Goal: Transaction & Acquisition: Purchase product/service

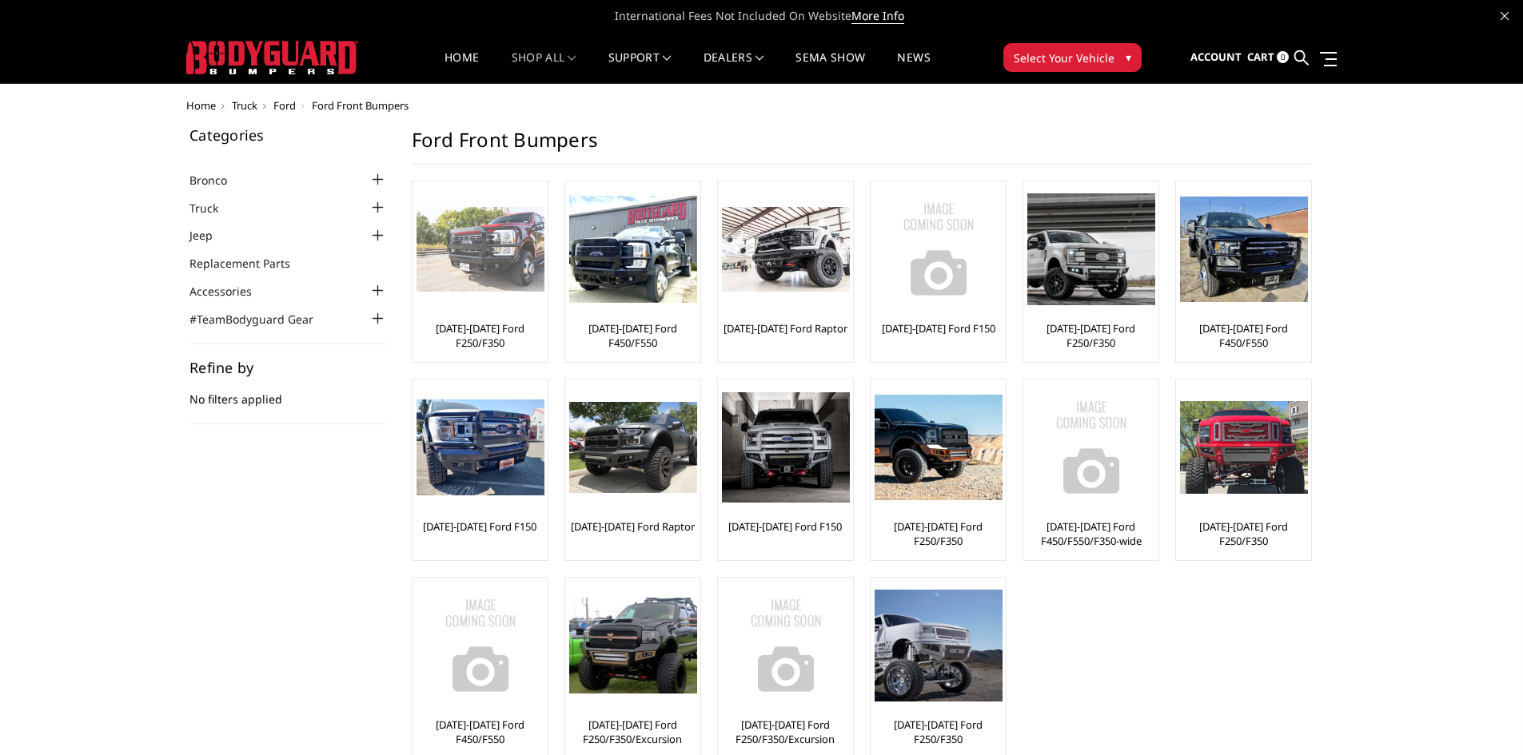
click at [473, 340] on link "[DATE]-[DATE] Ford F250/F350" at bounding box center [479, 335] width 127 height 29
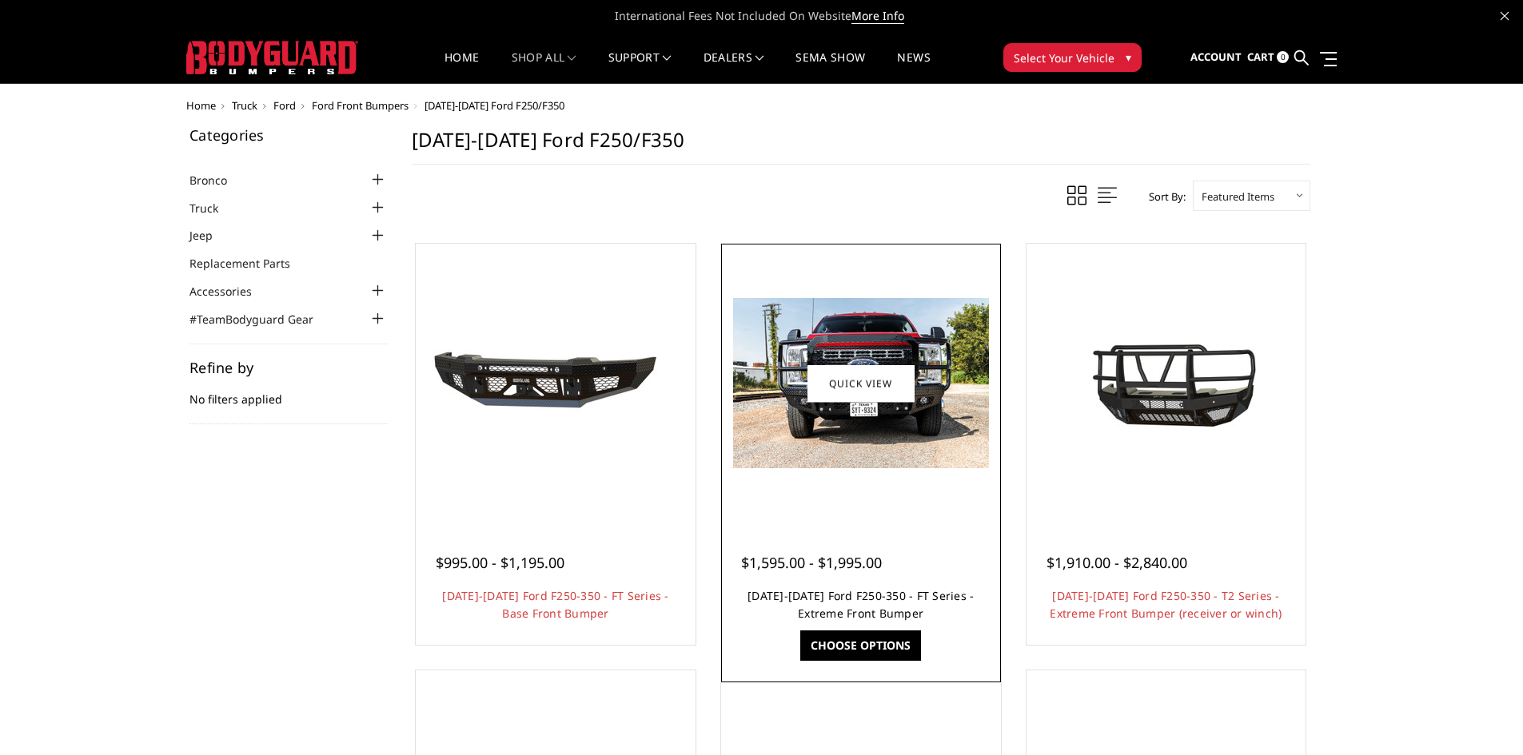
click at [880, 614] on link "2023-2025 Ford F250-350 - FT Series - Extreme Front Bumper" at bounding box center [860, 604] width 226 height 33
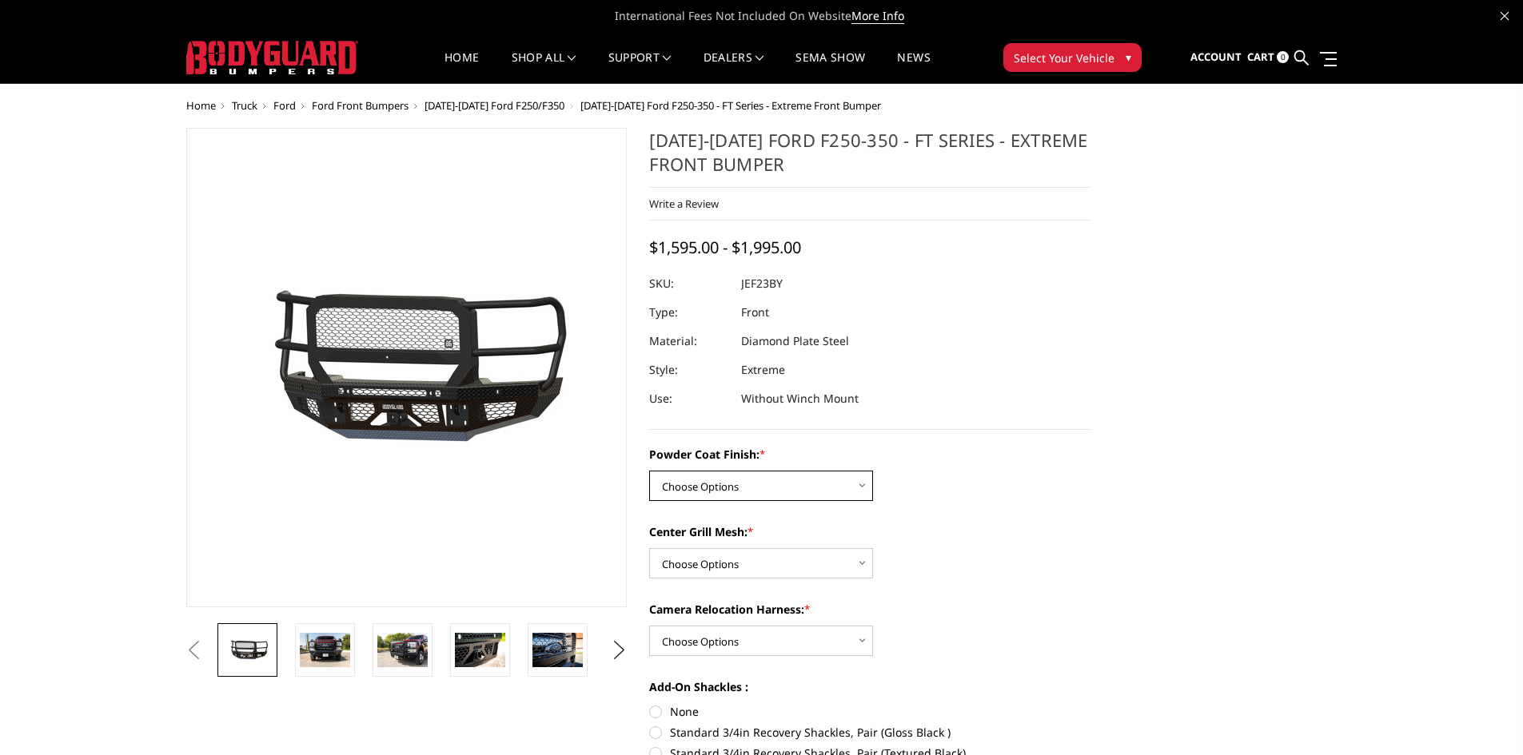
click at [847, 487] on select "Choose Options Bare Metal Gloss Black Powder Coat Textured Black Powder Coat" at bounding box center [761, 486] width 224 height 30
select select "3264"
click at [649, 471] on select "Choose Options Bare Metal Gloss Black Powder Coat Textured Black Powder Coat" at bounding box center [761, 486] width 224 height 30
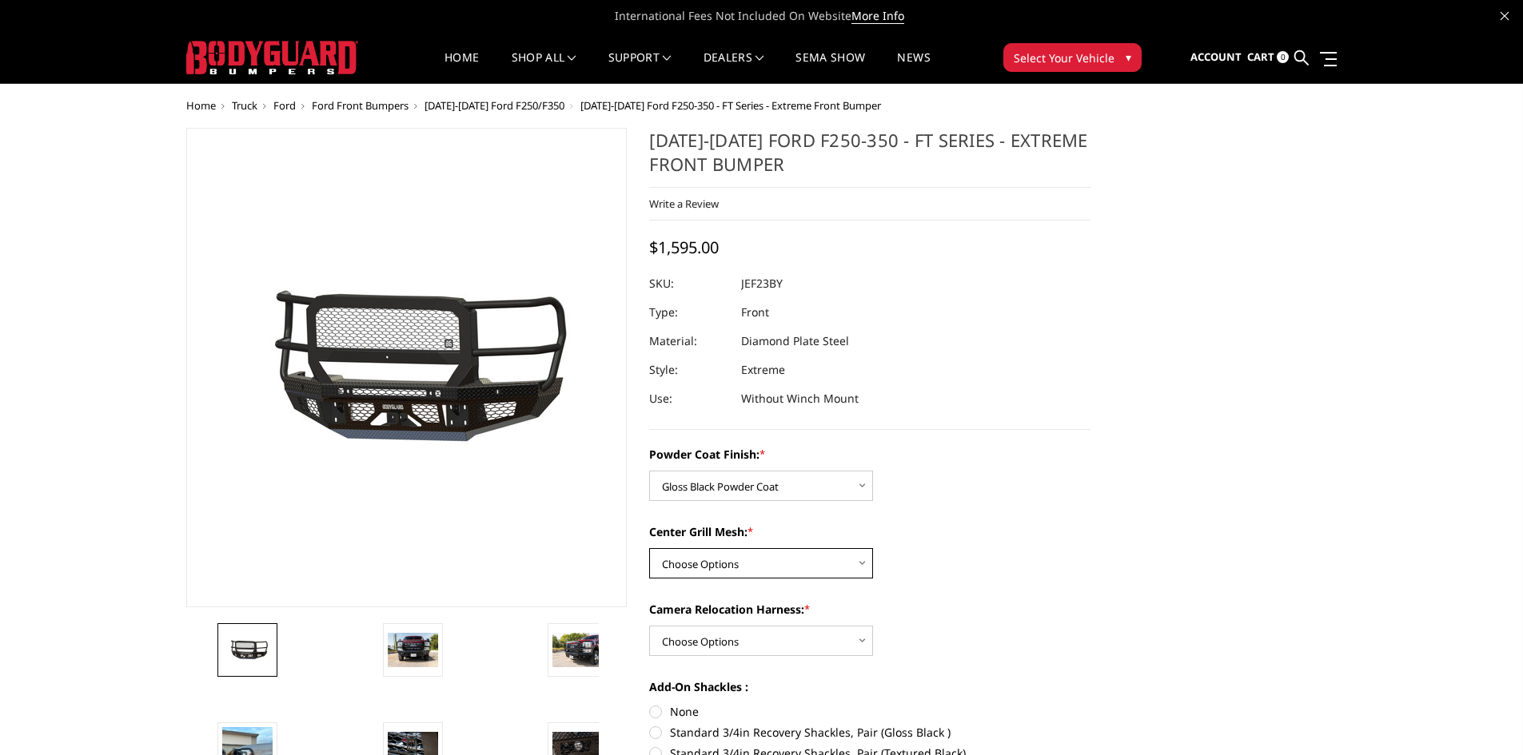
click at [854, 570] on select "Choose Options WITH Expanded Metal in Center Grill WITHOUT Expanded Metal in Ce…" at bounding box center [761, 563] width 224 height 30
select select "3266"
click at [649, 548] on select "Choose Options WITH Expanded Metal in Center Grill WITHOUT Expanded Metal in Ce…" at bounding box center [761, 563] width 224 height 30
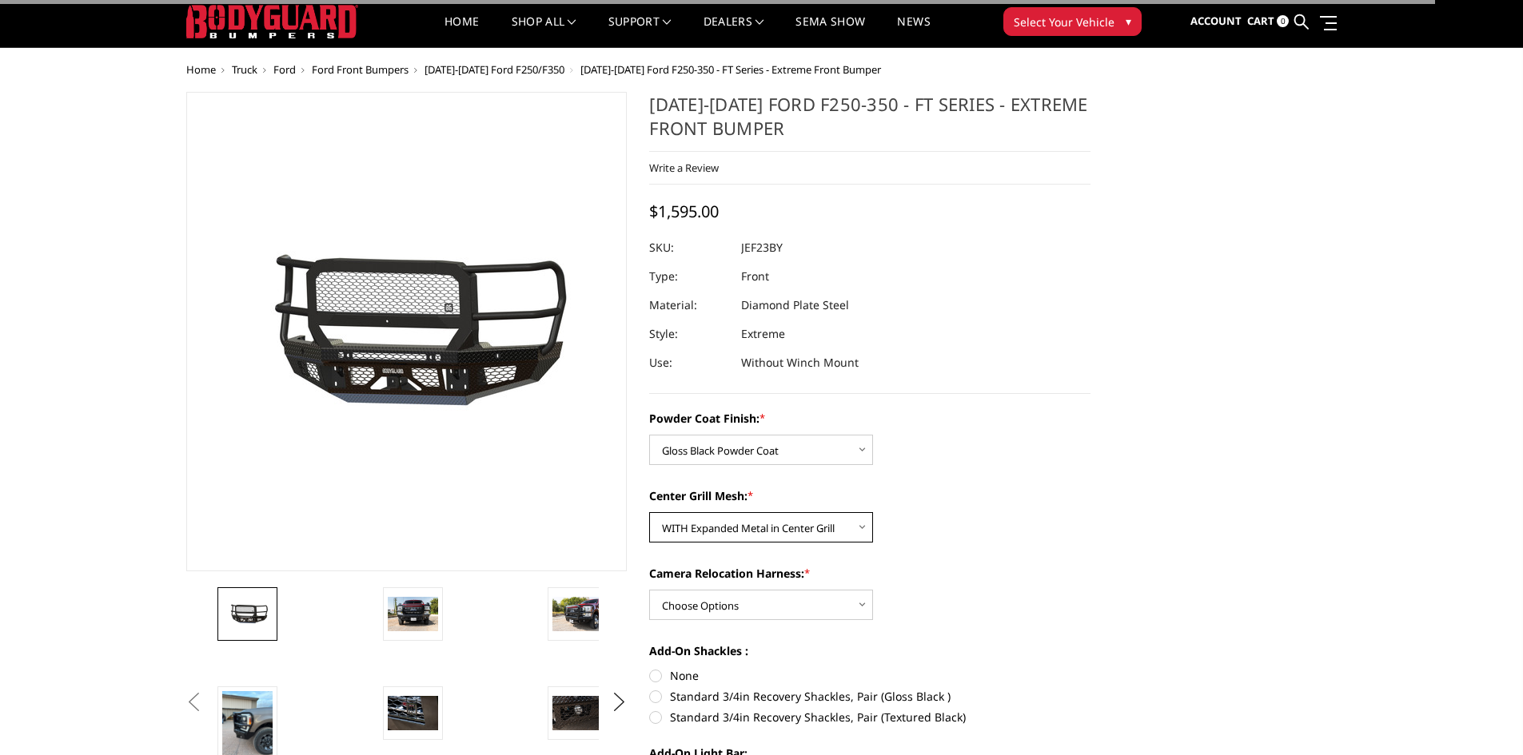
scroll to position [80, 0]
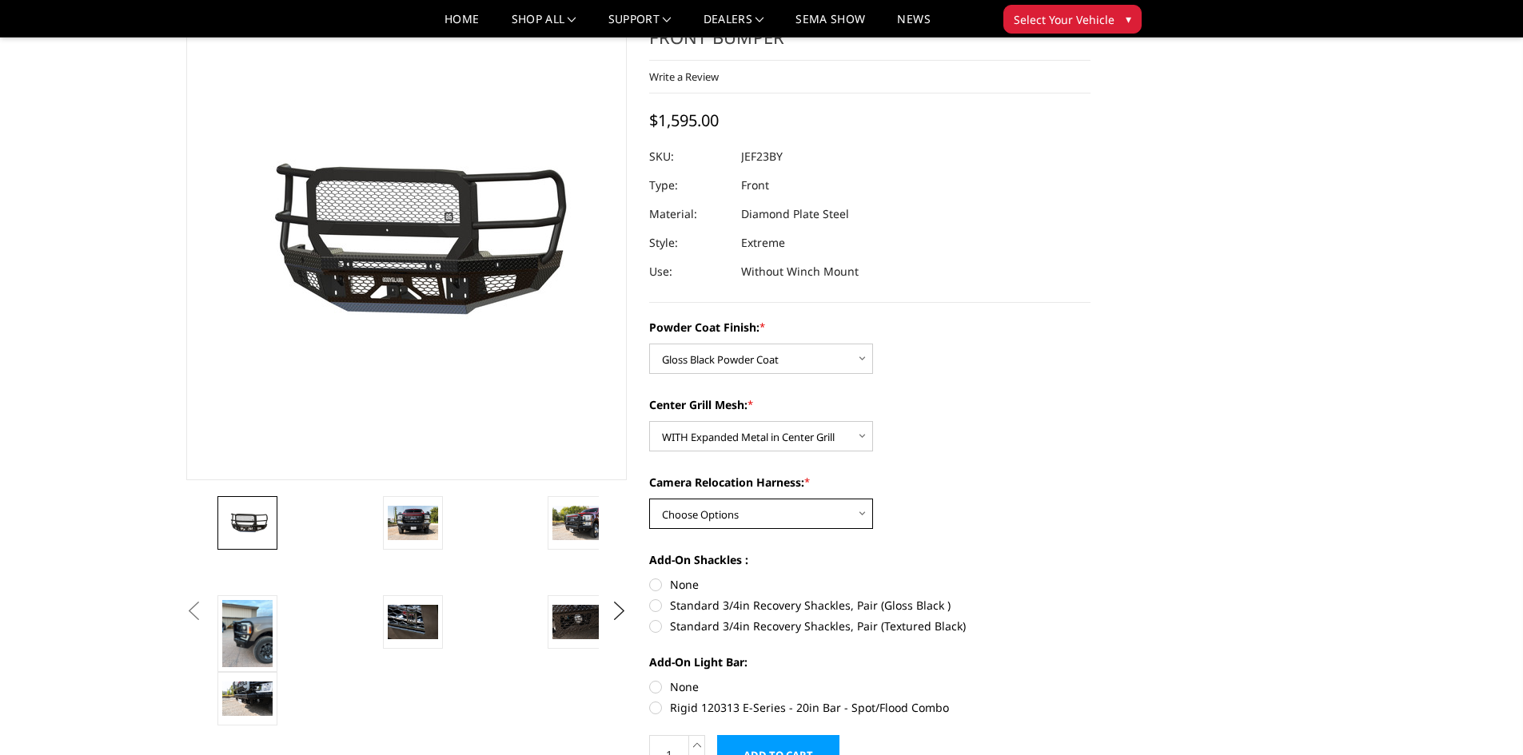
click at [839, 511] on select "Choose Options WITH Camera Relocation Harness WITHOUT Camera Relocation Harness" at bounding box center [761, 514] width 224 height 30
select select "3268"
click at [649, 499] on select "Choose Options WITH Camera Relocation Harness WITHOUT Camera Relocation Harness" at bounding box center [761, 514] width 224 height 30
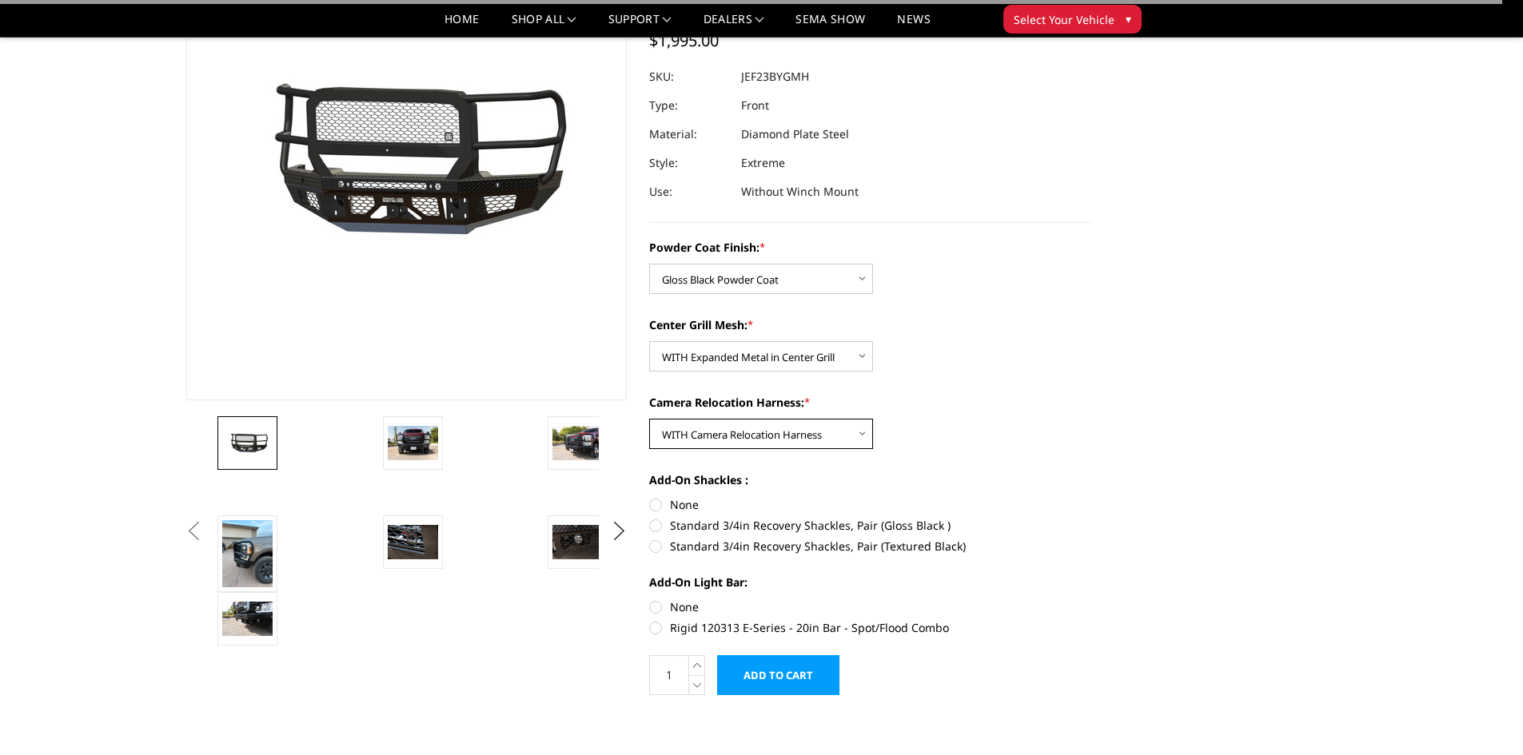
scroll to position [240, 0]
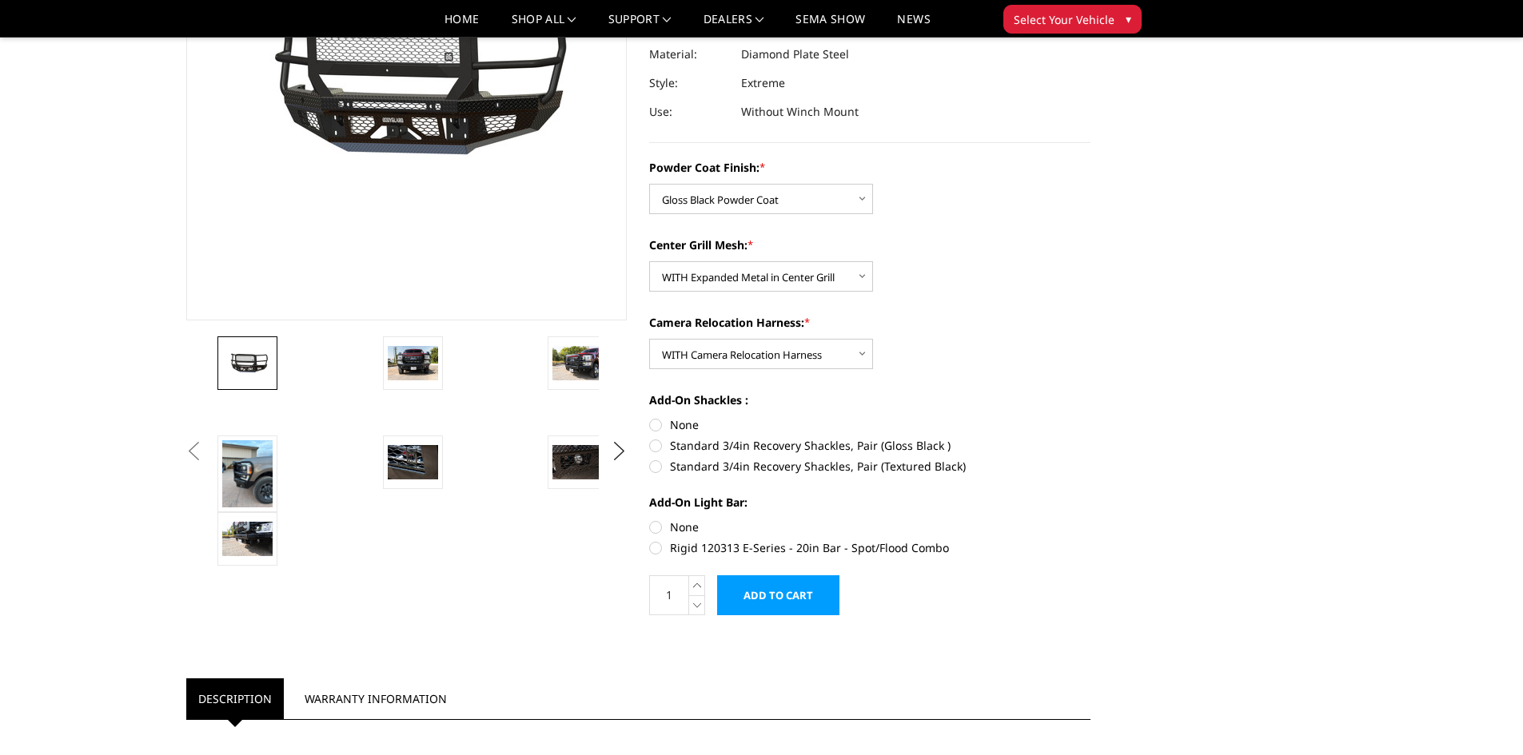
click at [656, 444] on label "Standard 3/4in Recovery Shackles, Pair (Gloss Black )" at bounding box center [869, 445] width 441 height 17
click at [1090, 417] on input "Standard 3/4in Recovery Shackles, Pair (Gloss Black )" at bounding box center [1090, 416] width 1 height 1
radio input "true"
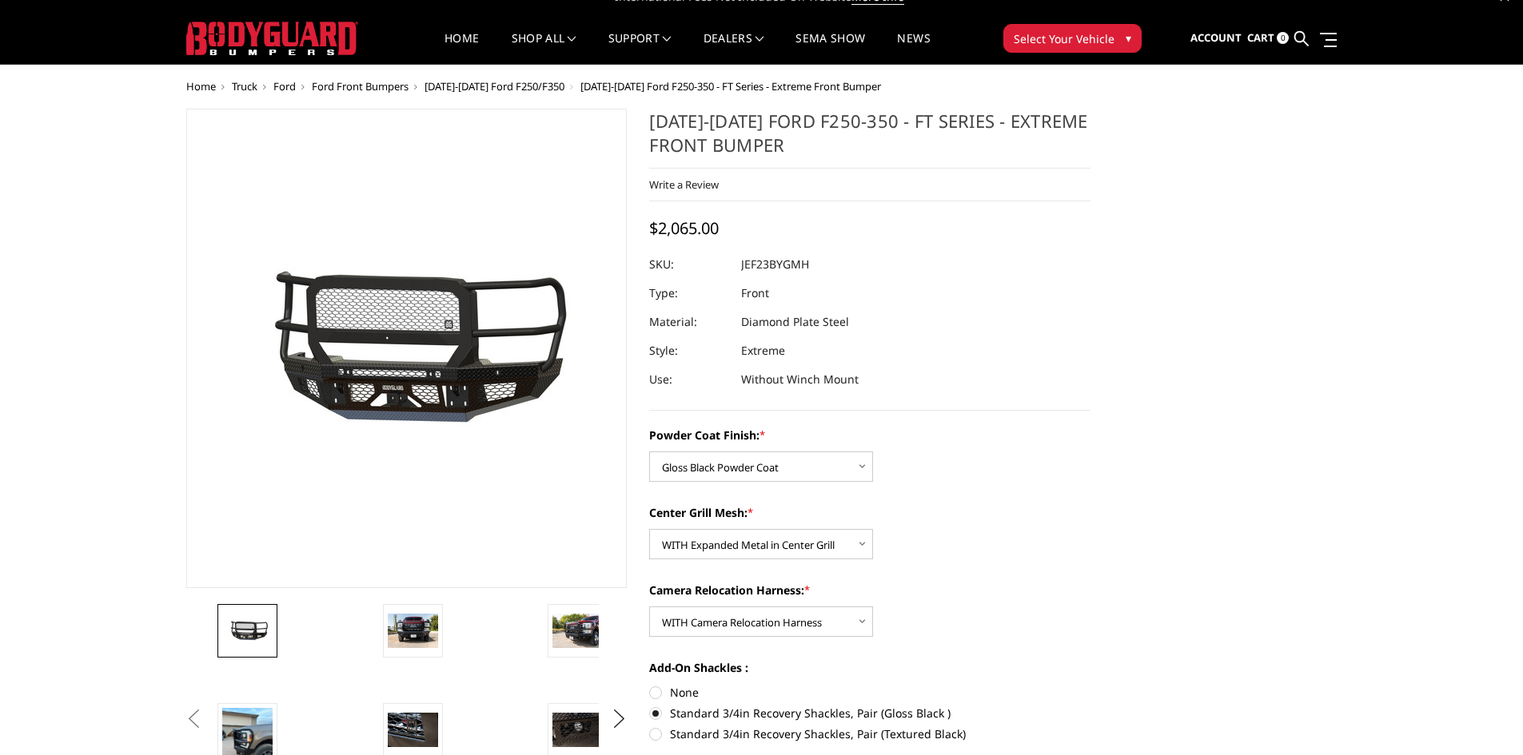
scroll to position [0, 0]
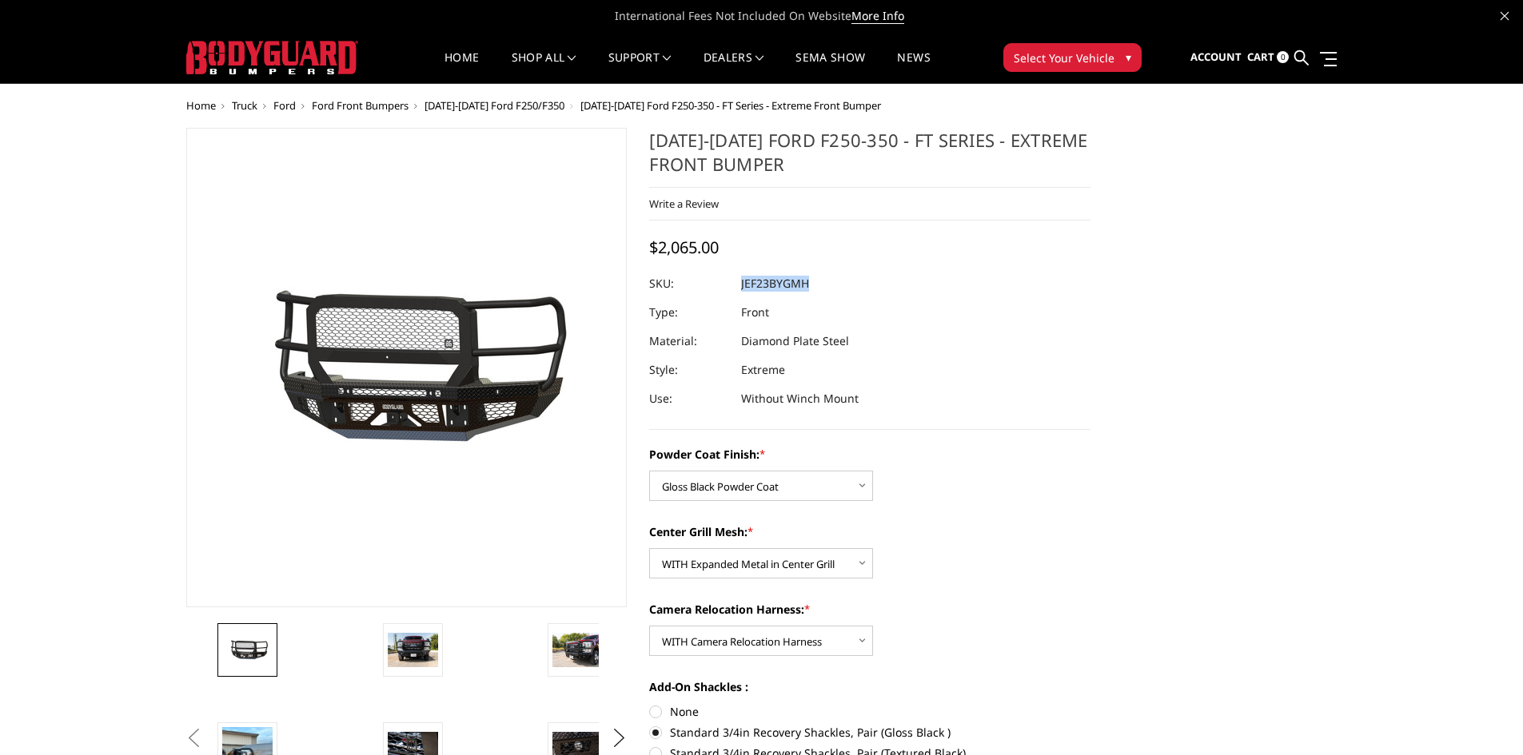
drag, startPoint x: 810, startPoint y: 283, endPoint x: 741, endPoint y: 285, distance: 68.8
click at [741, 285] on dl "SKU: JEF23BYGMH UPC: Type: Front Material: Diamond Plate Steel Style: Extreme U…" at bounding box center [869, 341] width 441 height 144
copy dl "JEF23BYGMH UPC:"
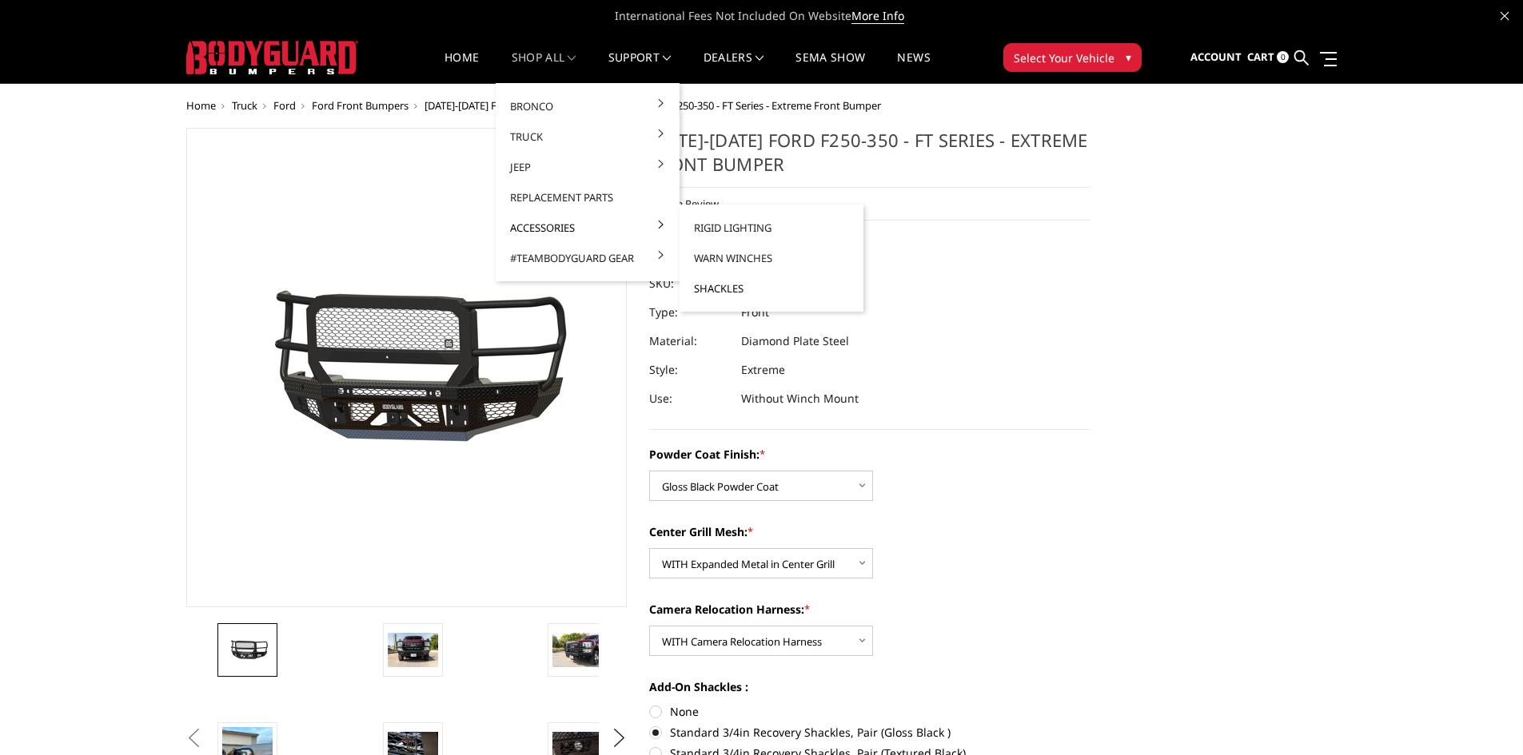
click at [708, 284] on link "Shackles" at bounding box center [771, 288] width 171 height 30
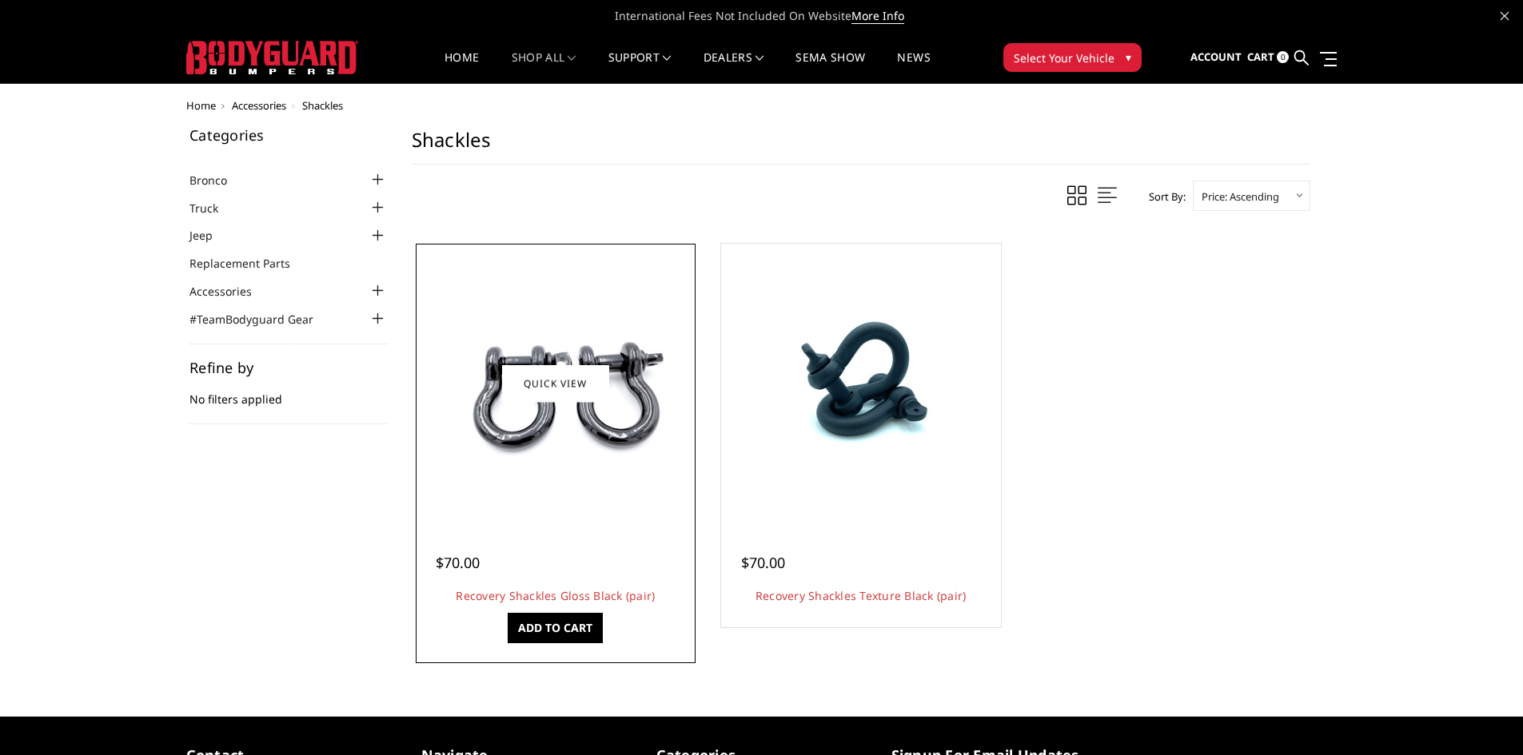
click at [564, 631] on link "Add to Cart" at bounding box center [555, 628] width 95 height 30
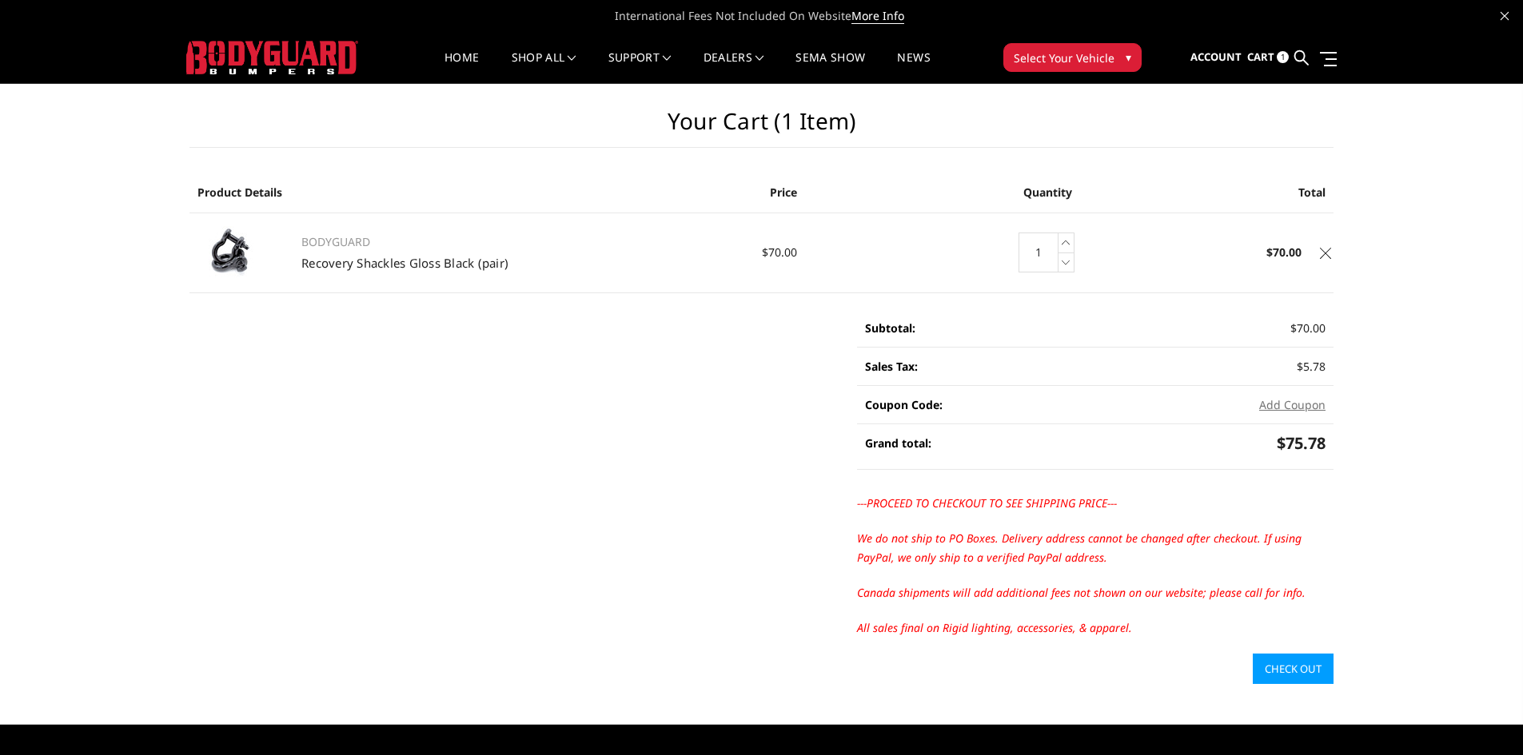
click at [1275, 661] on link "Check out" at bounding box center [1293, 669] width 81 height 30
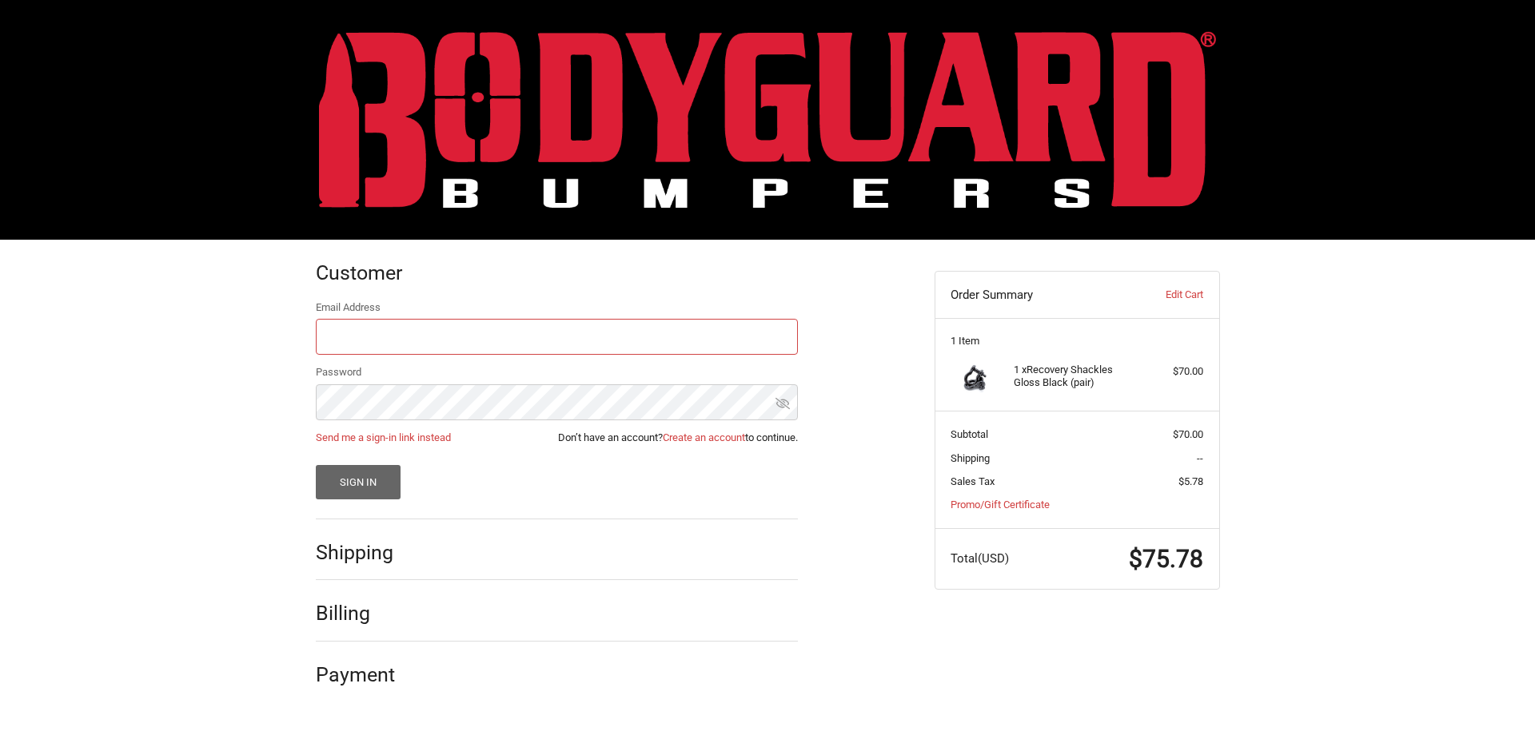
type input "[EMAIL_ADDRESS][DOMAIN_NAME]"
click at [371, 492] on button "Sign In" at bounding box center [359, 482] width 86 height 34
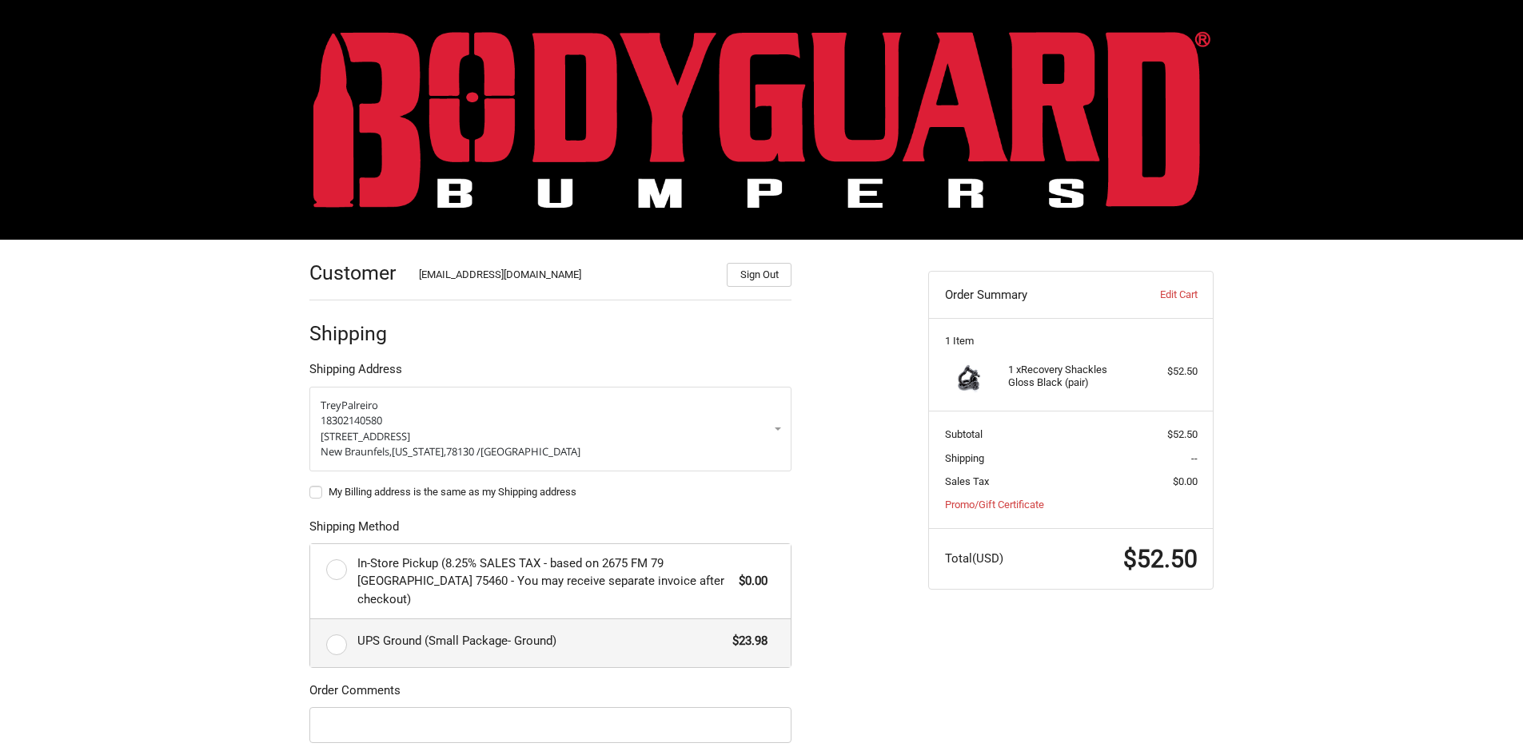
click at [329, 626] on label "UPS Ground (Small Package- Ground) $23.98" at bounding box center [550, 644] width 480 height 48
click at [311, 620] on input "UPS Ground (Small Package- Ground) $23.98" at bounding box center [310, 620] width 1 height 1
radio input "true"
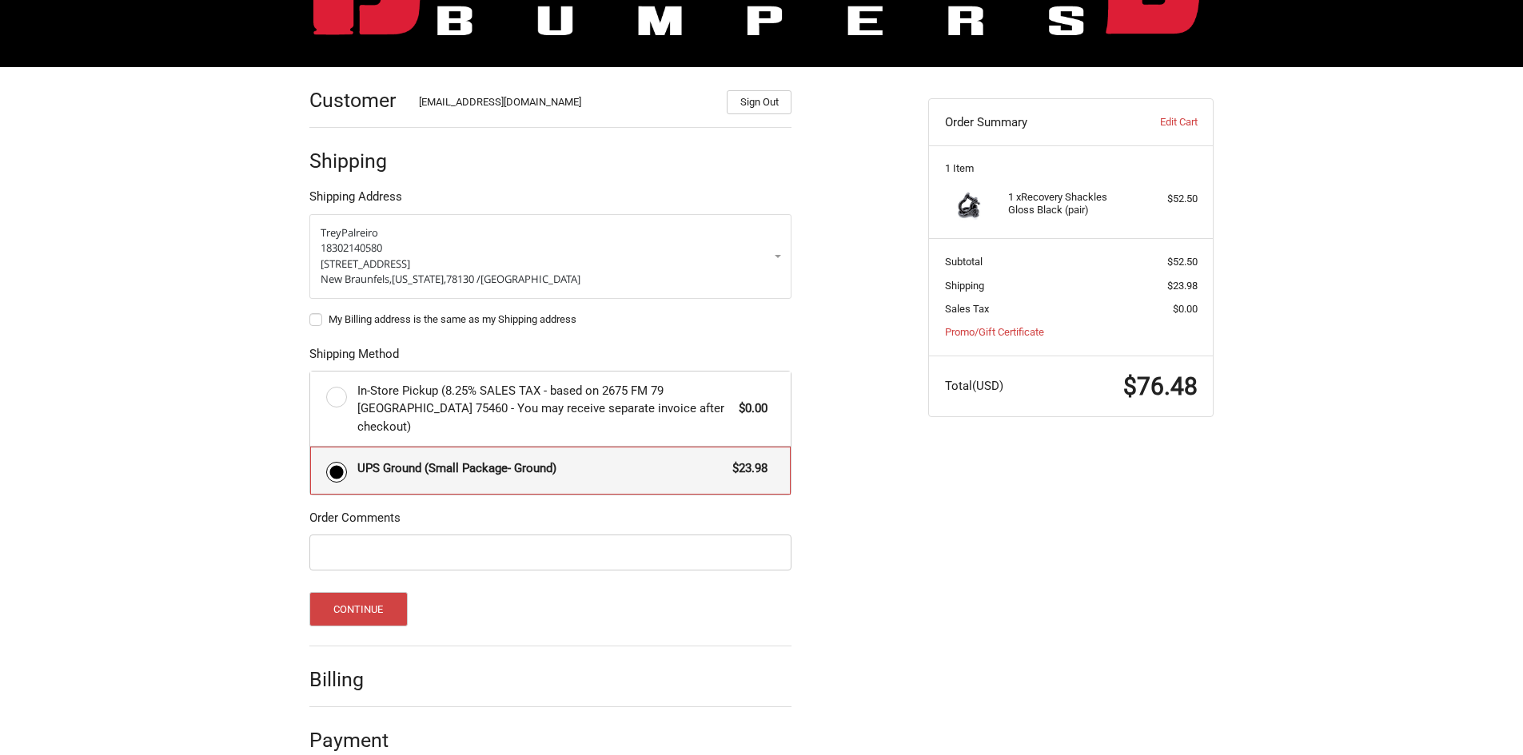
scroll to position [184, 0]
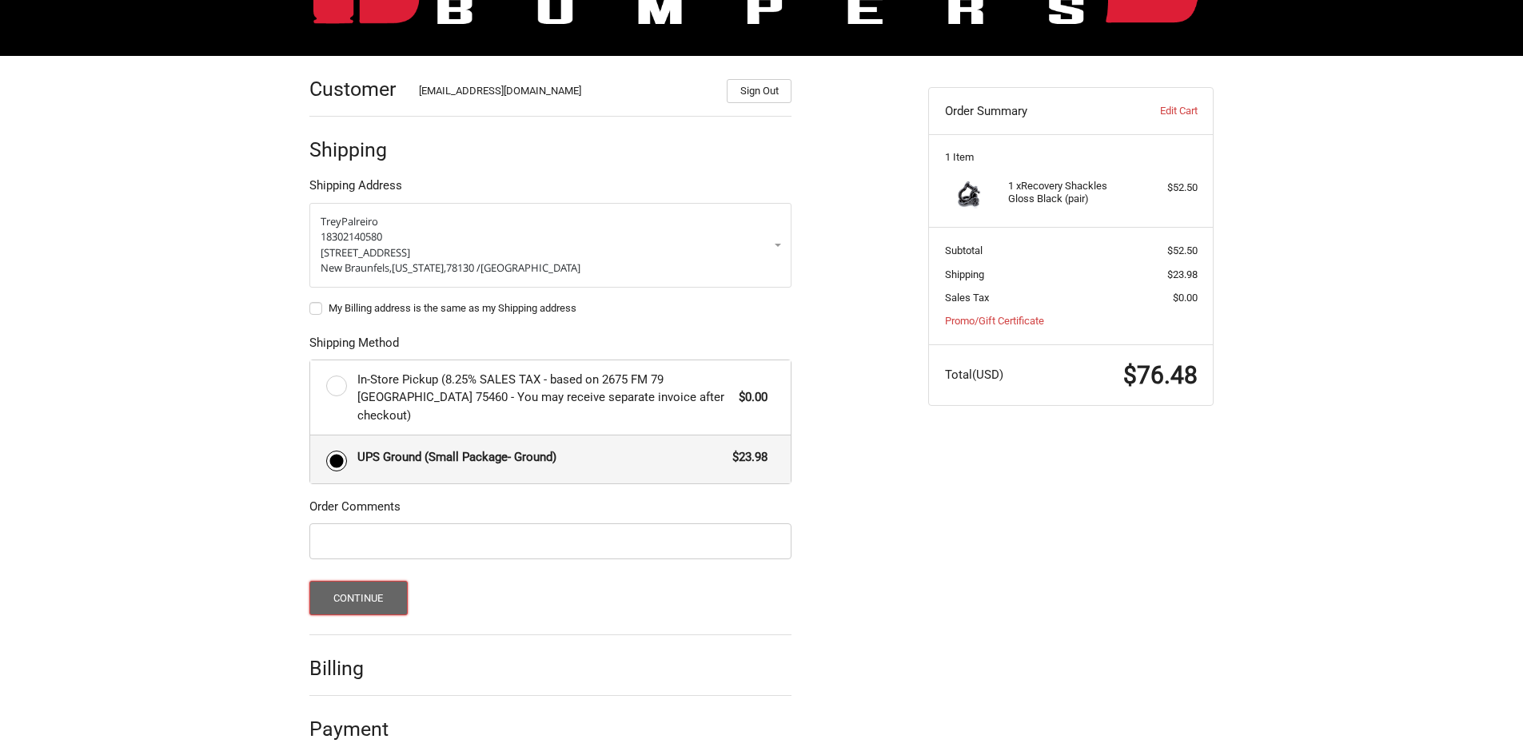
click at [351, 581] on button "Continue" at bounding box center [358, 598] width 98 height 34
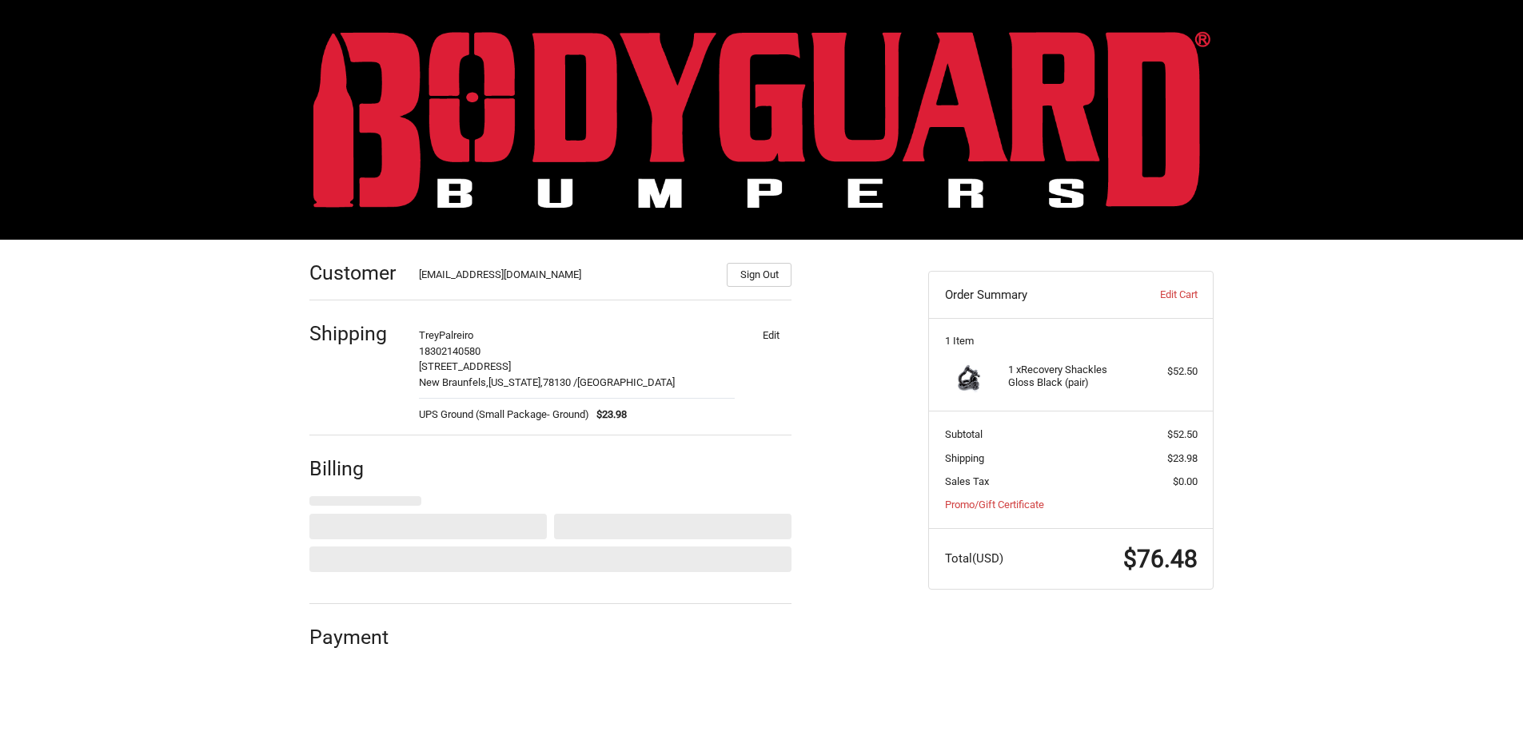
scroll to position [0, 0]
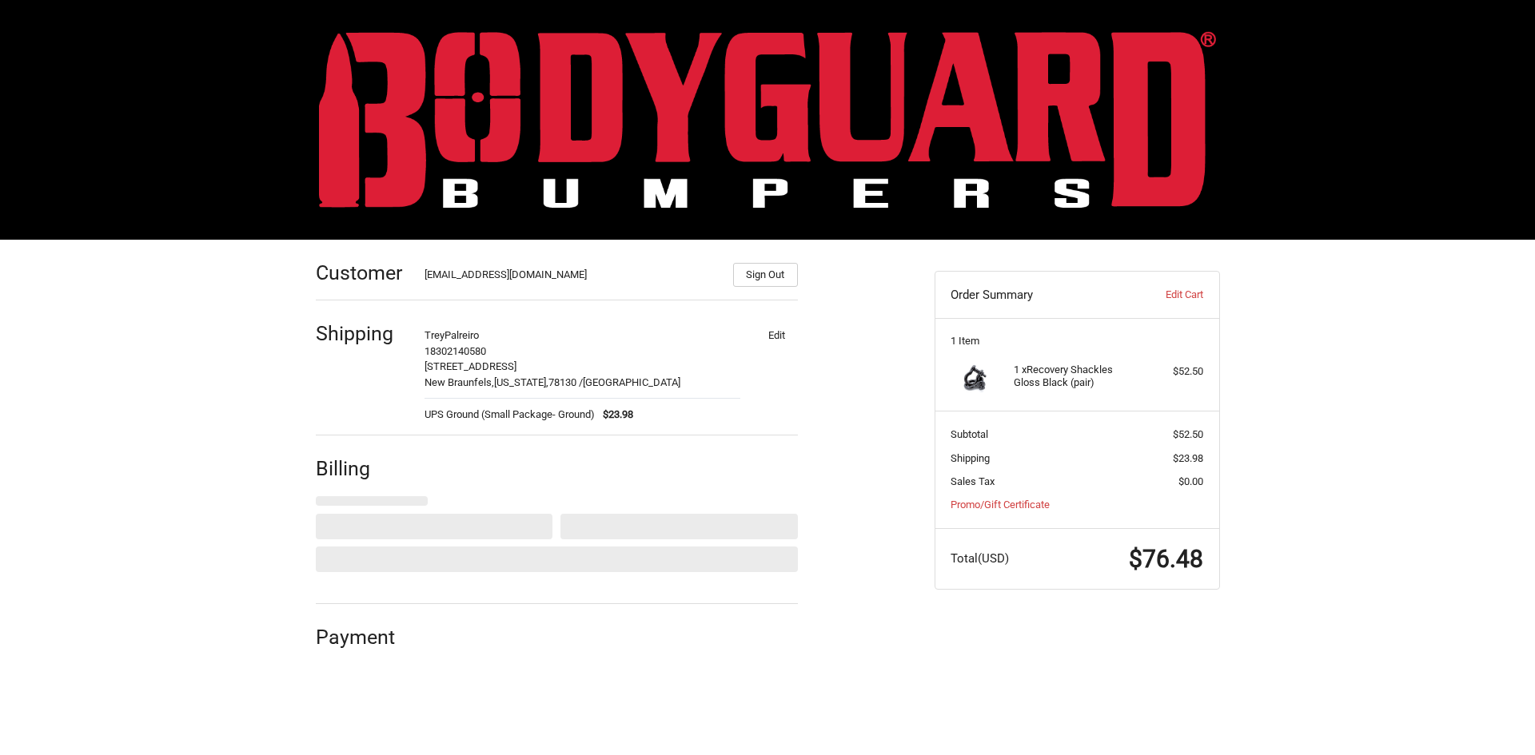
select select "US"
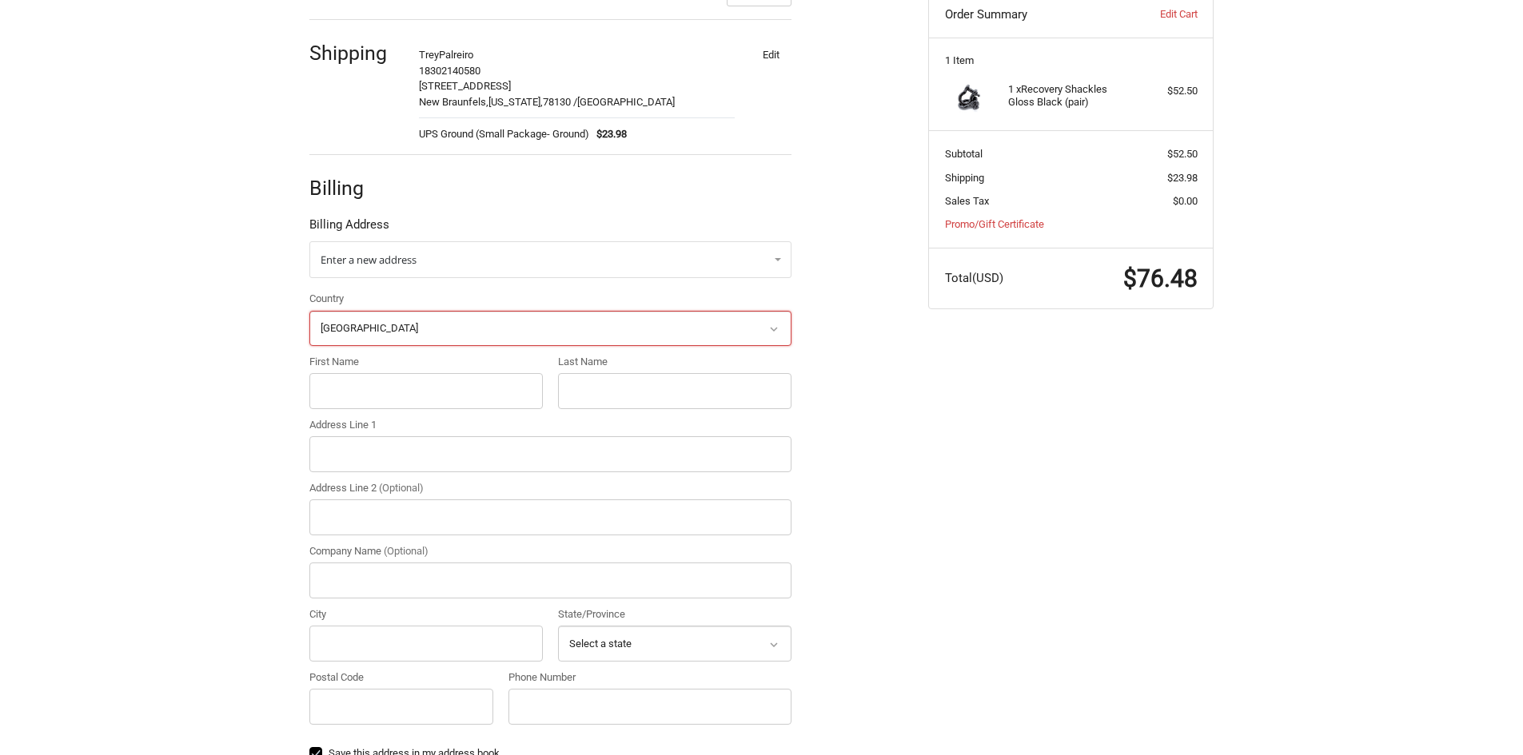
scroll to position [285, 0]
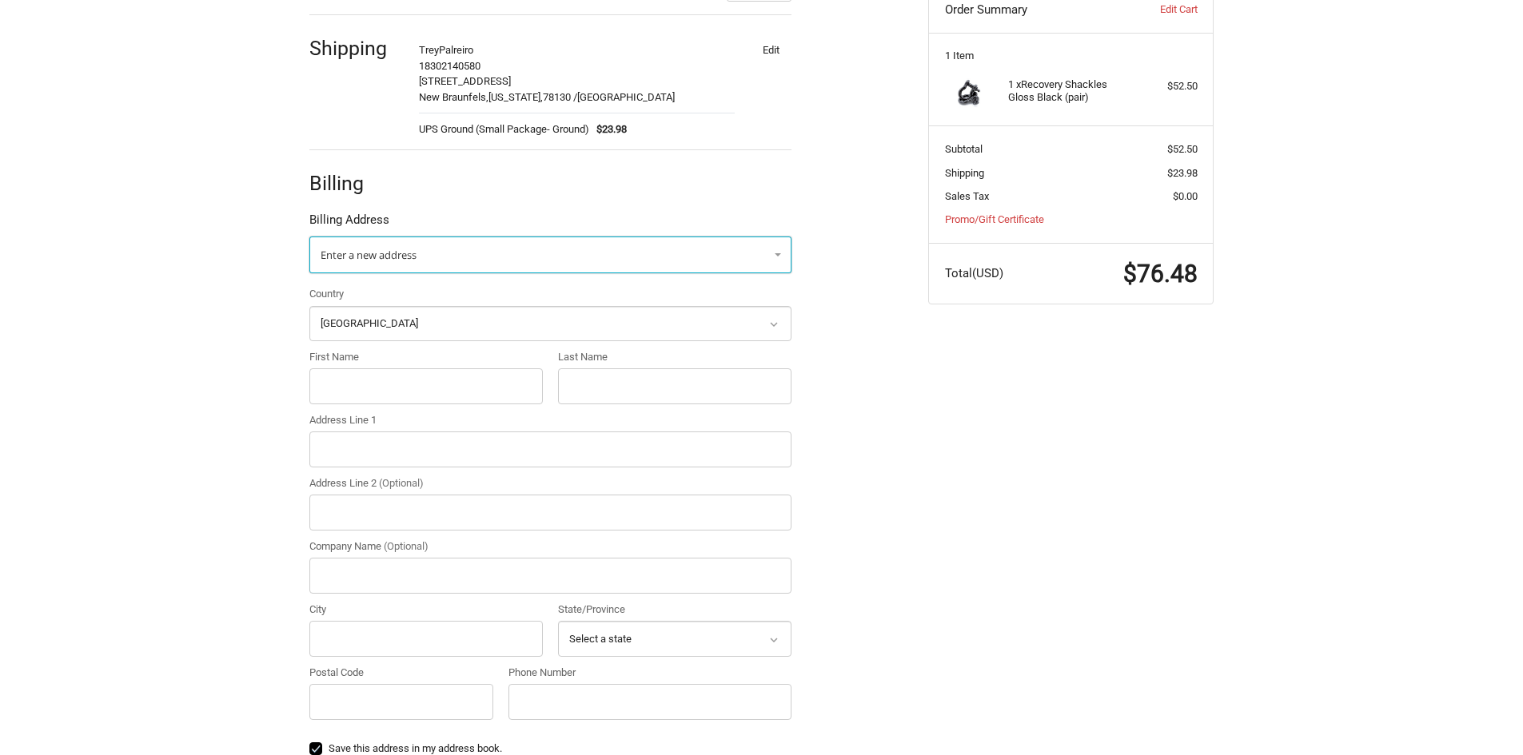
click at [388, 253] on span "Enter a new address" at bounding box center [369, 255] width 96 height 14
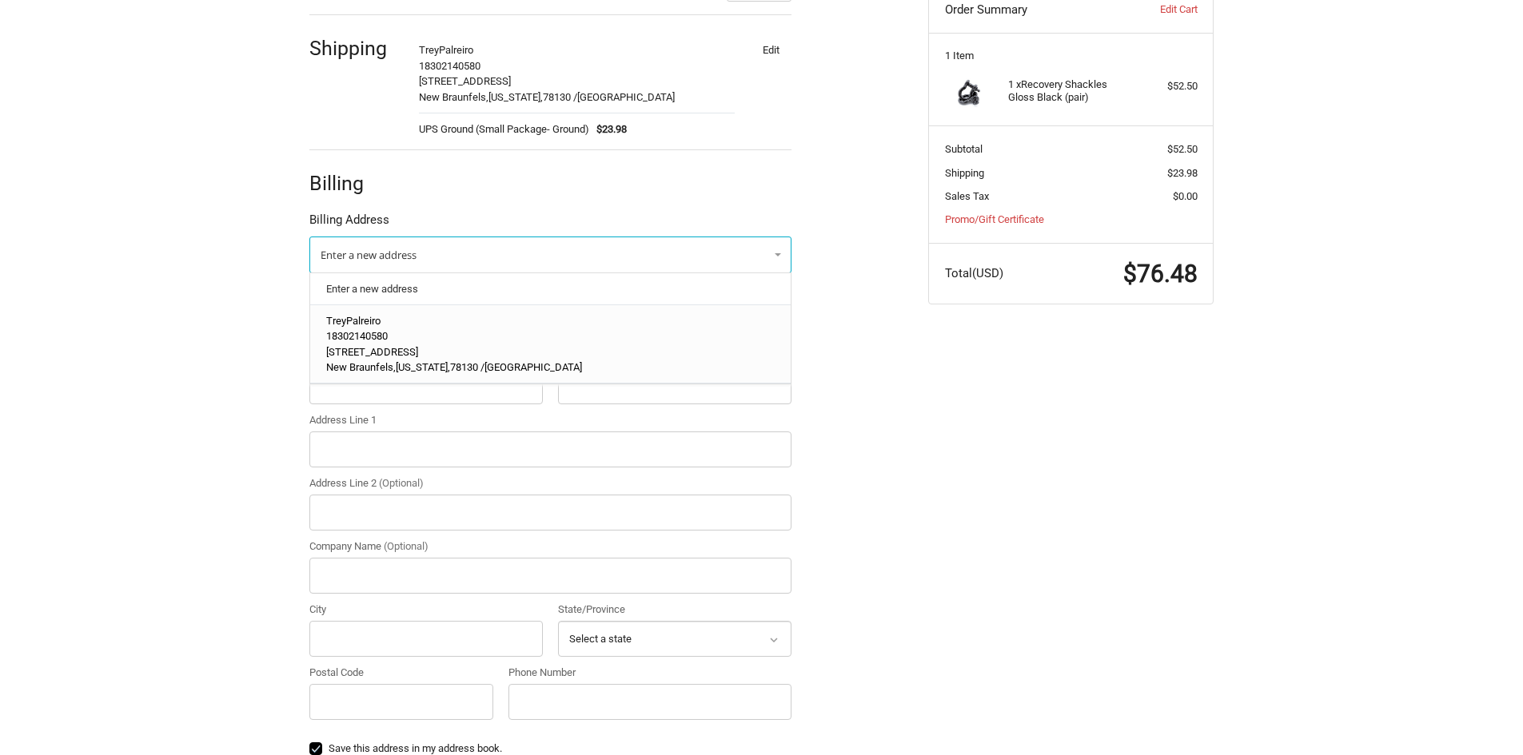
click at [418, 353] on span "3185 S I-35 South Frontage Rd" at bounding box center [372, 352] width 92 height 12
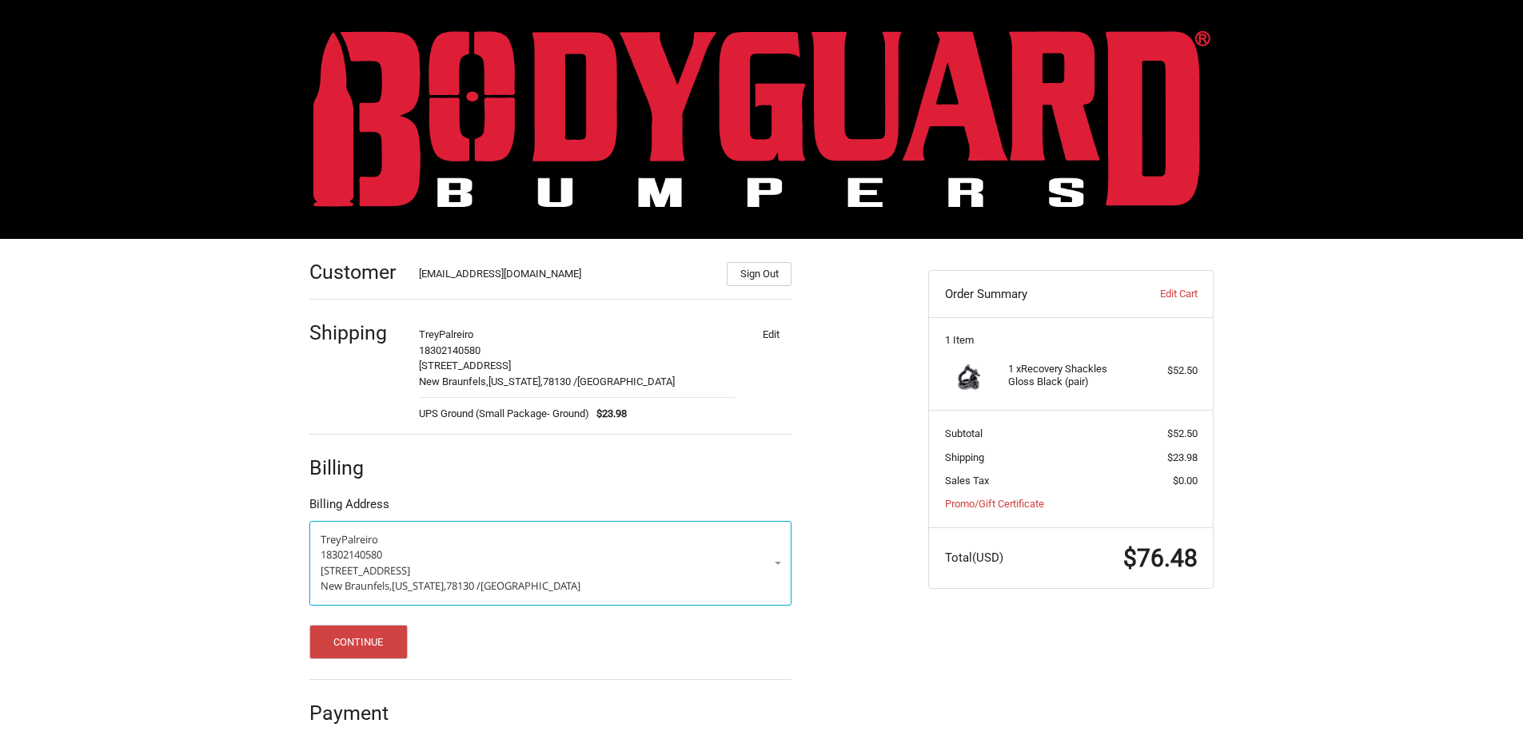
scroll to position [2, 0]
click at [398, 646] on button "Continue" at bounding box center [358, 642] width 98 height 34
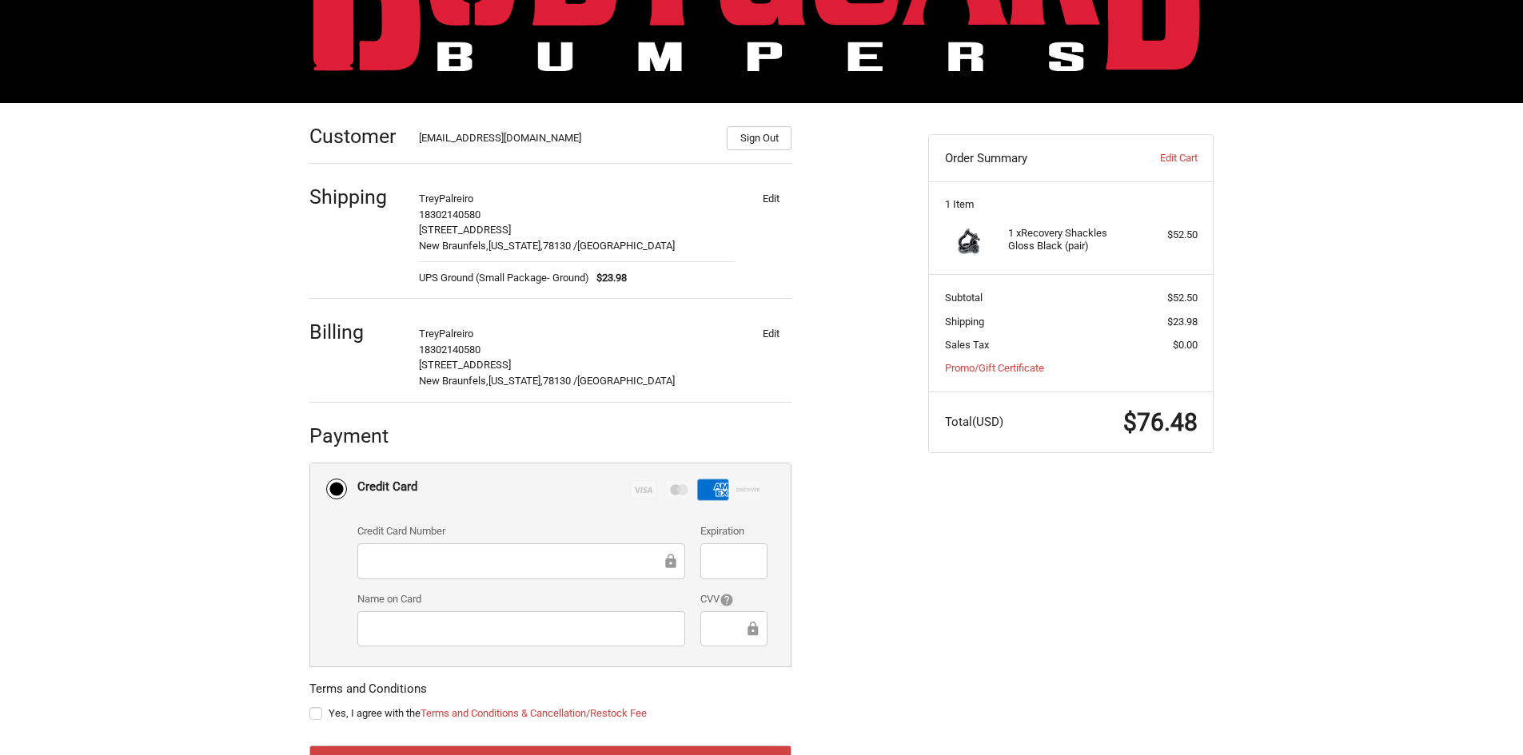
scroll to position [205, 0]
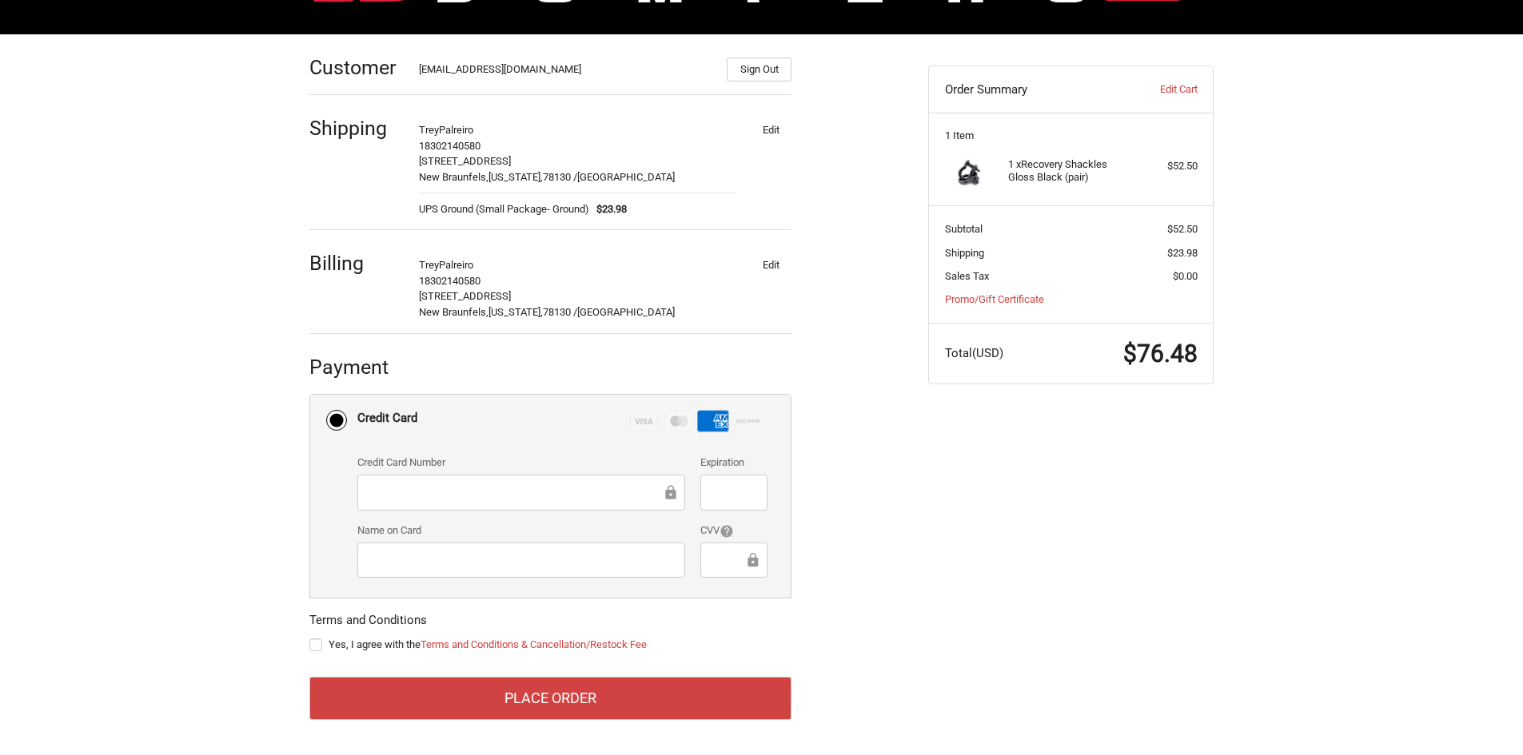
click at [919, 591] on div "Customer bo@comaltruckgear.com Sign Out Shipping Trey Palreiro 18302140580 3185…" at bounding box center [761, 394] width 959 height 721
click at [317, 644] on label "Yes, I agree with the Terms and Conditions & Cancellation/Restock Fee" at bounding box center [550, 645] width 482 height 13
click at [310, 638] on input "Yes, I agree with the Terms and Conditions & Cancellation/Restock Fee" at bounding box center [309, 637] width 1 height 1
checkbox input "true"
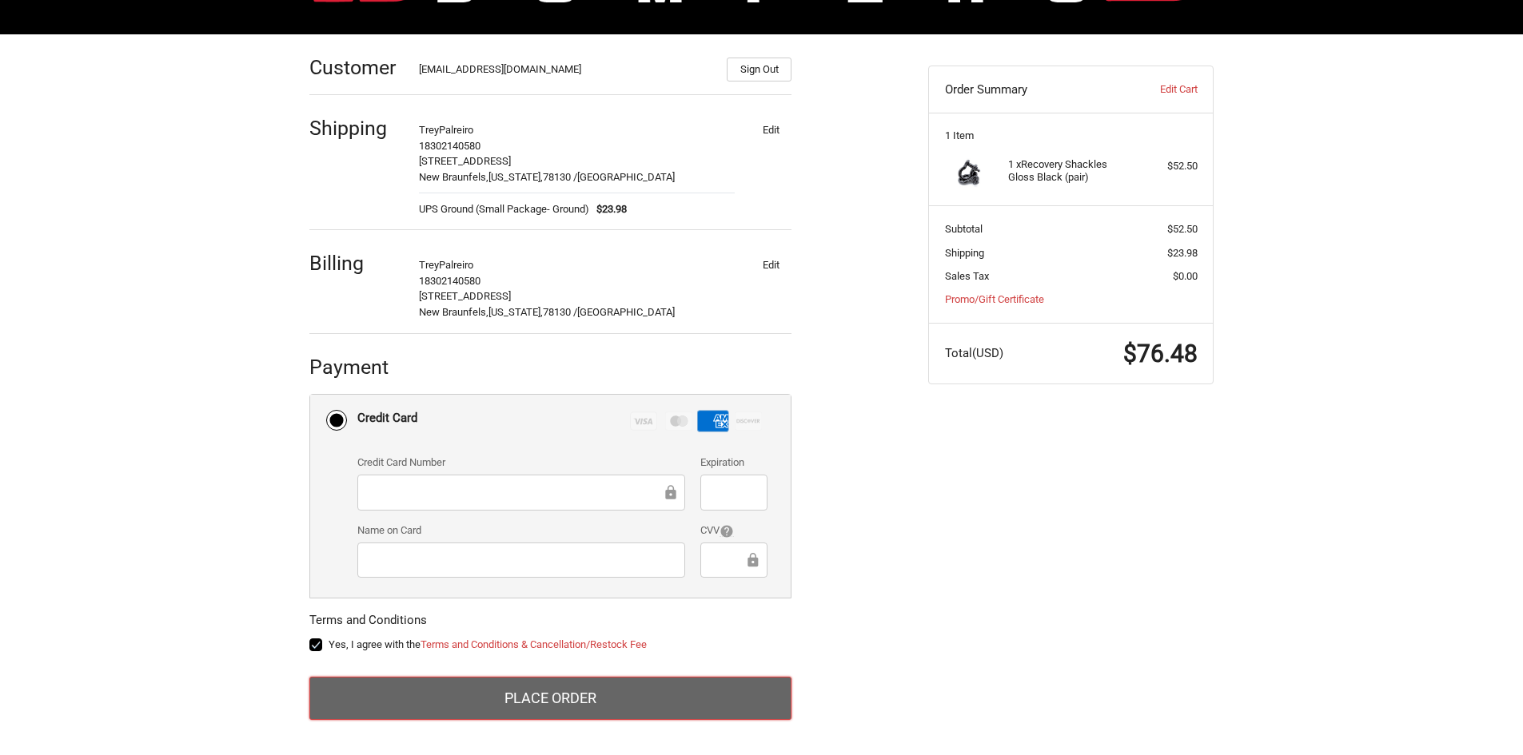
click at [719, 682] on button "Place Order" at bounding box center [550, 698] width 482 height 43
click at [671, 704] on button "Place Order" at bounding box center [550, 698] width 482 height 43
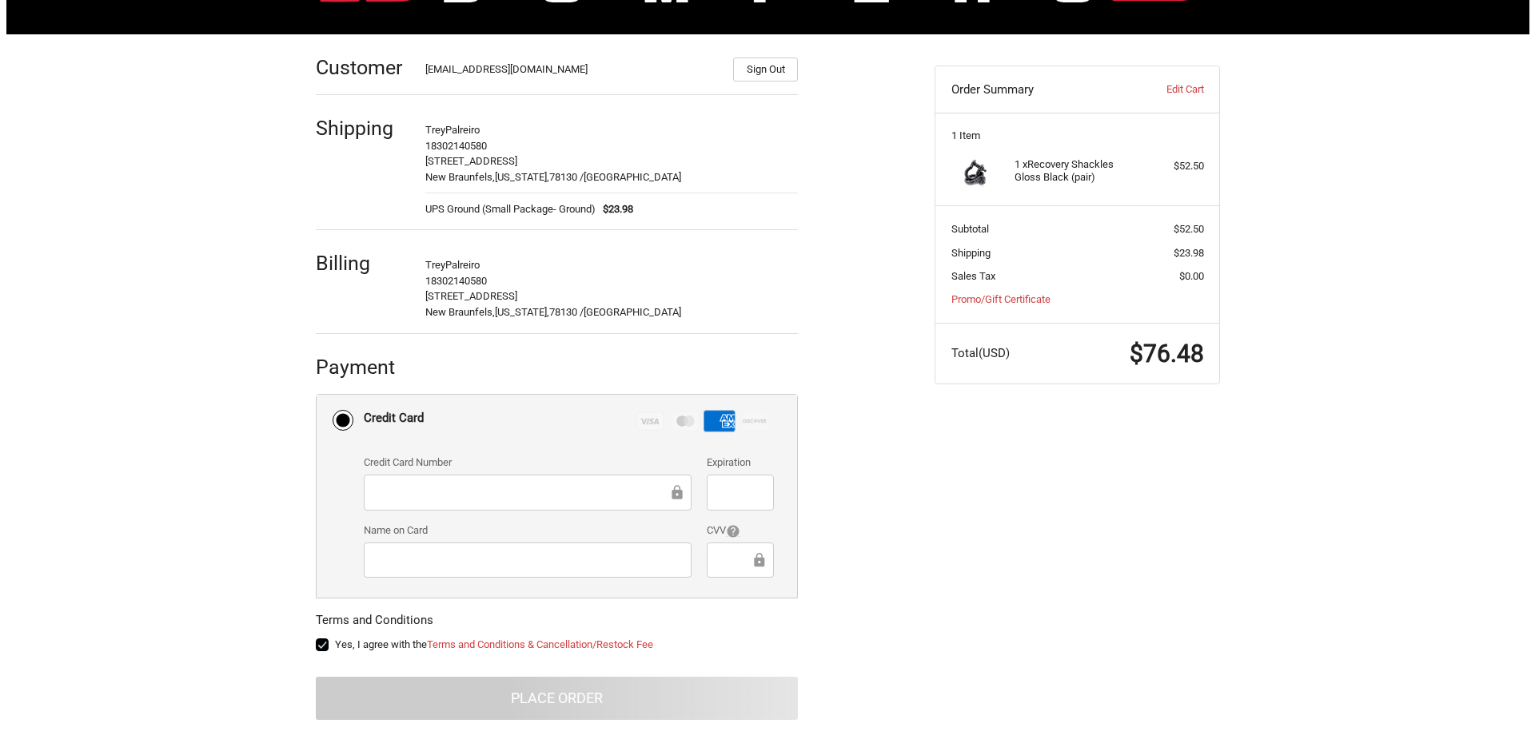
scroll to position [0, 0]
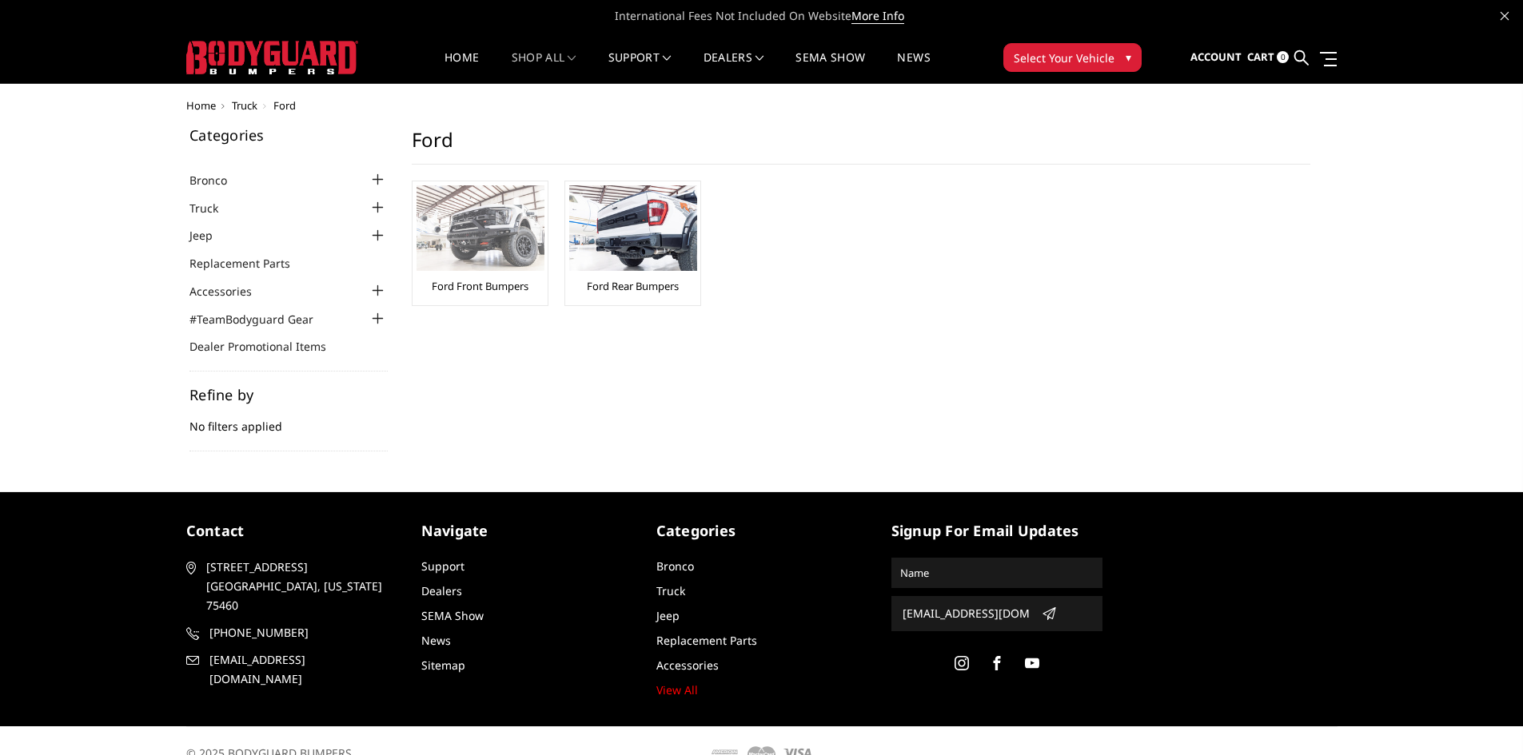
click at [469, 278] on div "Ford Front Bumpers" at bounding box center [479, 243] width 127 height 116
click at [467, 289] on link "Ford Front Bumpers" at bounding box center [480, 286] width 97 height 14
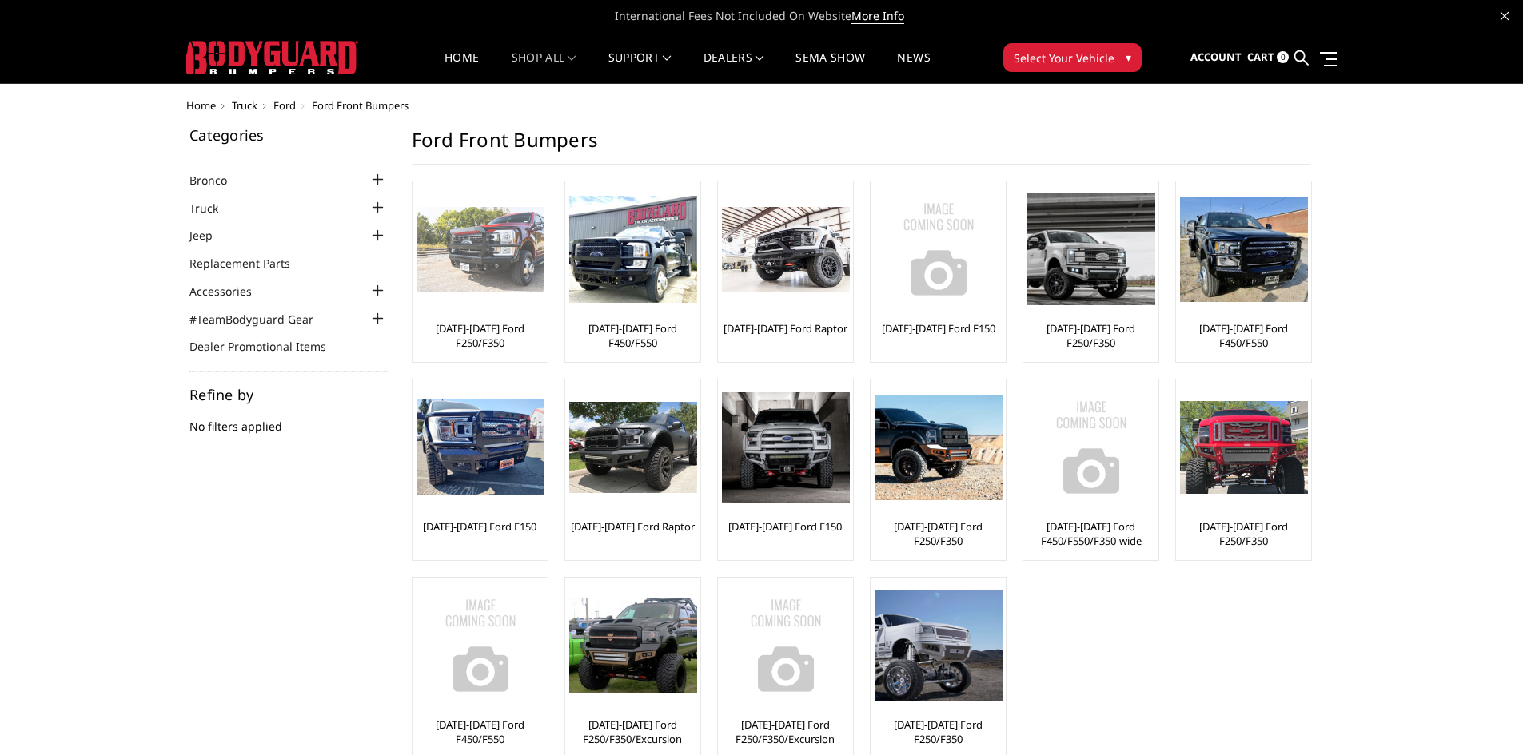
click at [501, 341] on link "[DATE]-[DATE] Ford F250/F350" at bounding box center [479, 335] width 127 height 29
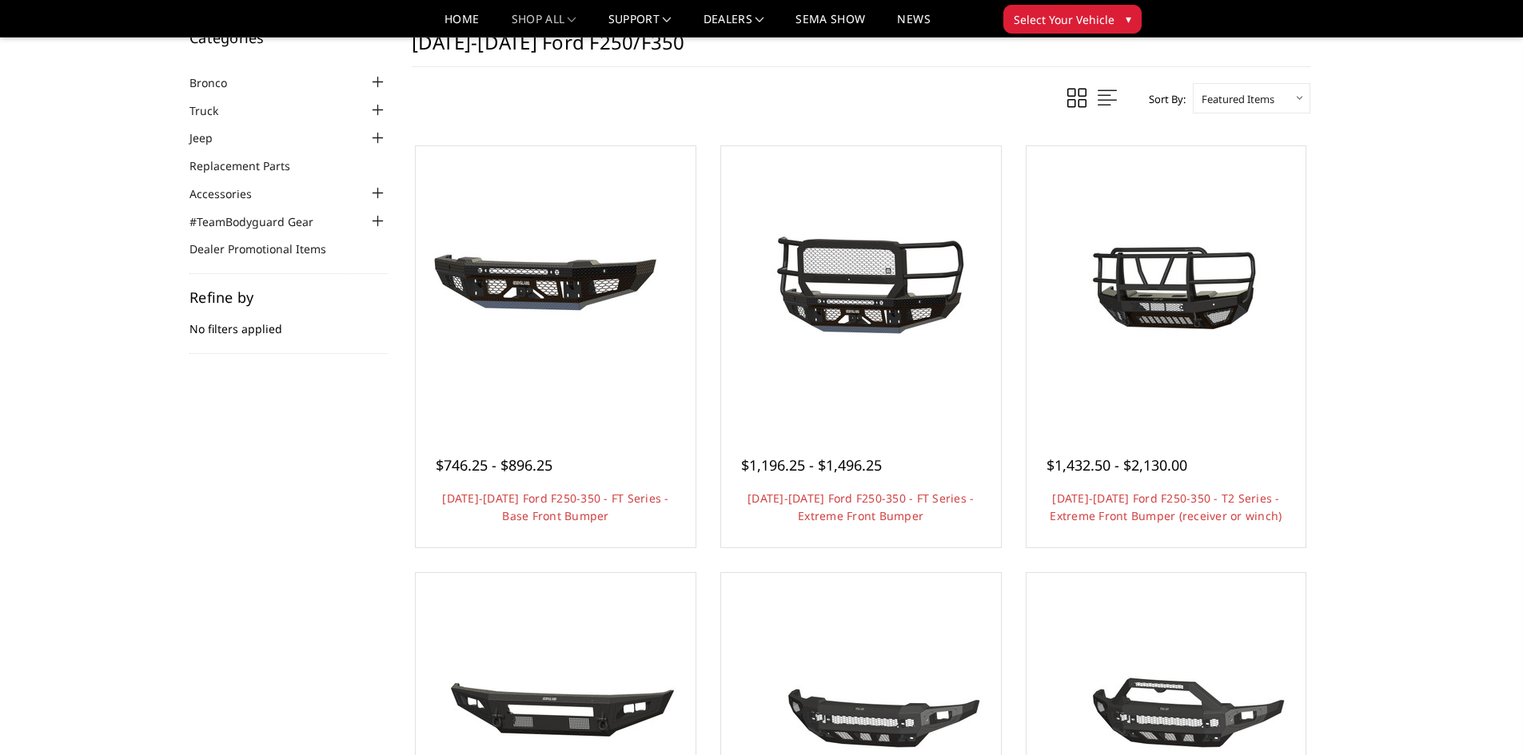
scroll to position [80, 0]
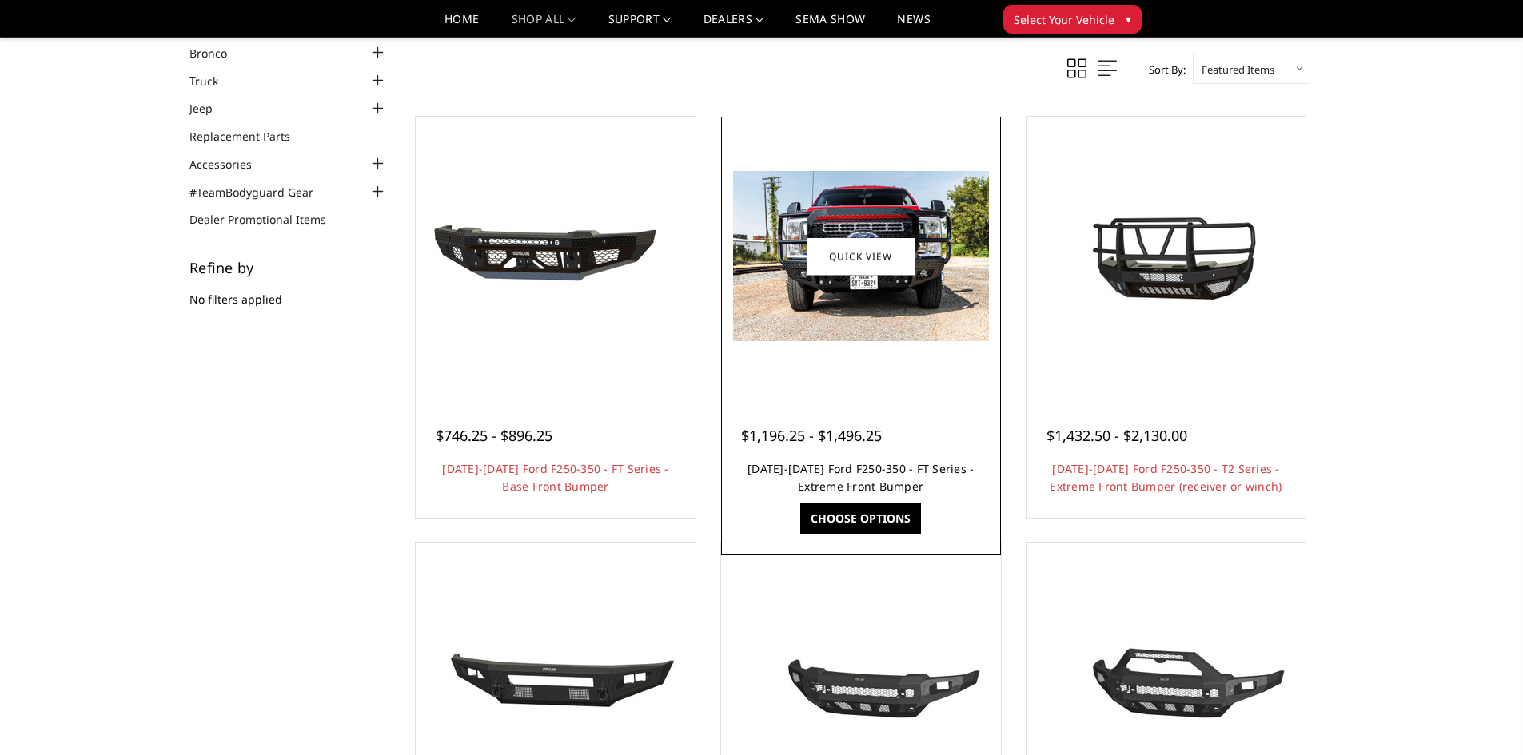
click at [875, 488] on link "[DATE]-[DATE] Ford F250-350 - FT Series - Extreme Front Bumper" at bounding box center [860, 477] width 226 height 33
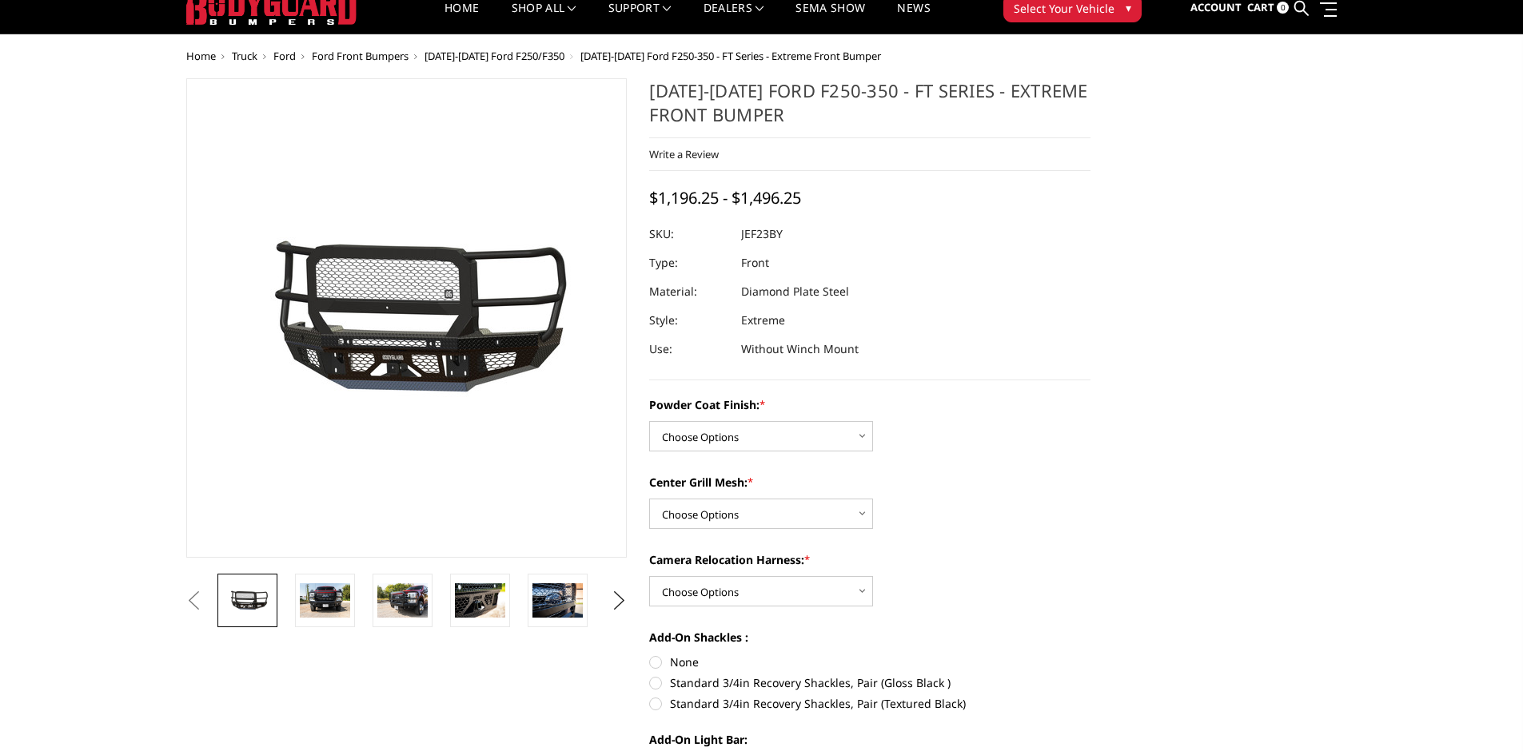
scroll to position [80, 0]
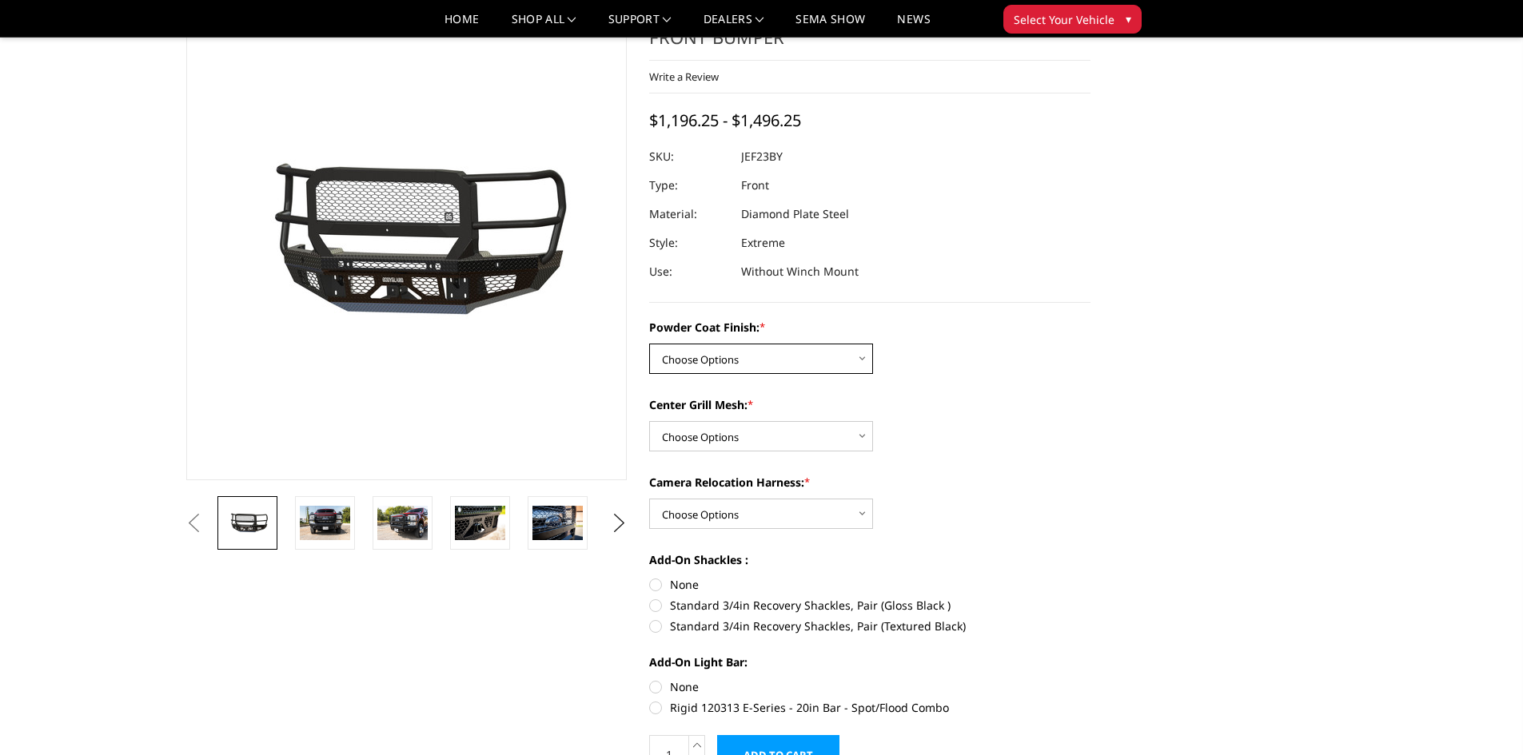
click at [847, 354] on select "Choose Options Bare Metal Gloss Black Powder Coat Textured Black Powder Coat" at bounding box center [761, 359] width 224 height 30
select select "3264"
click at [649, 344] on select "Choose Options Bare Metal Gloss Black Powder Coat Textured Black Powder Coat" at bounding box center [761, 359] width 224 height 30
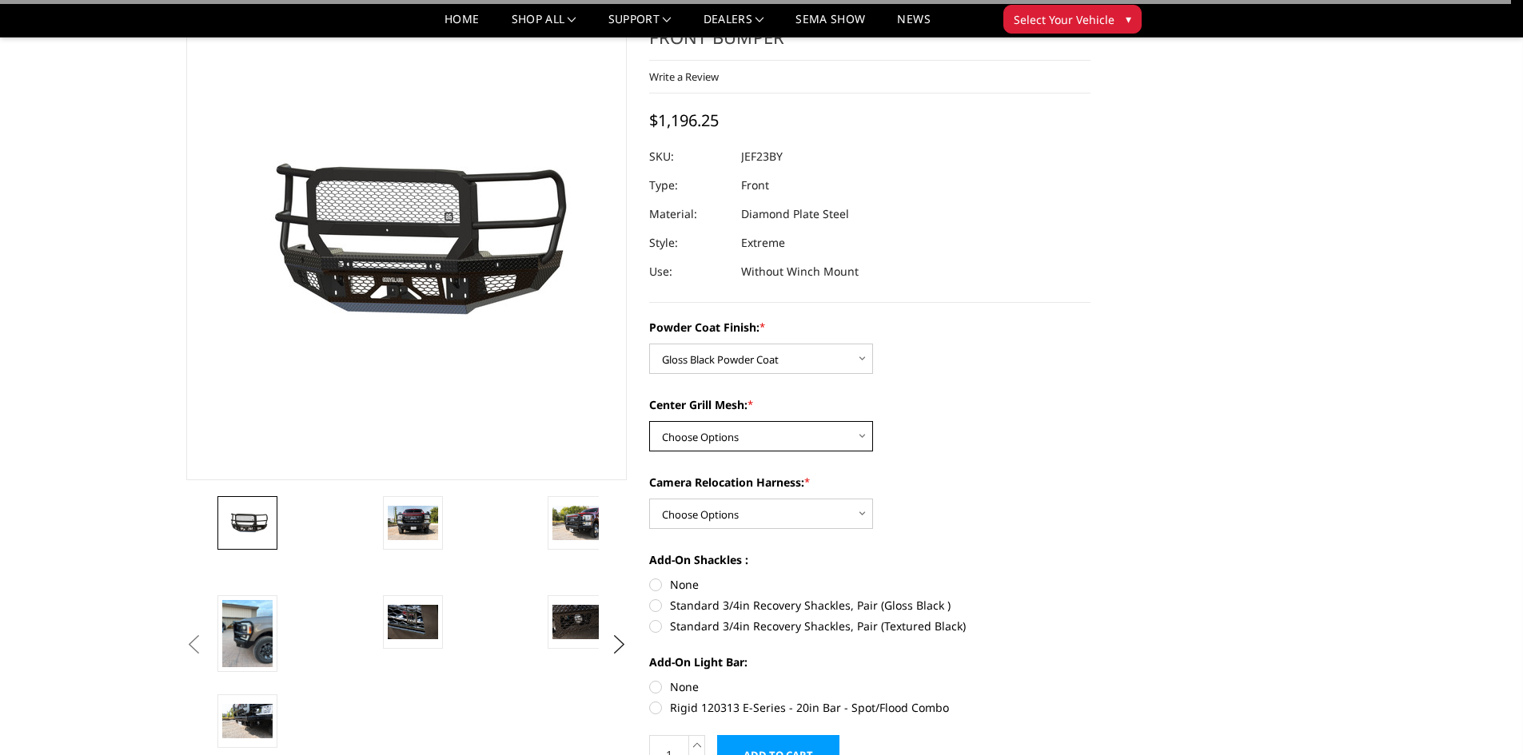
click at [808, 447] on select "Choose Options WITH Expanded Metal in Center Grill WITHOUT Expanded Metal in Ce…" at bounding box center [761, 436] width 224 height 30
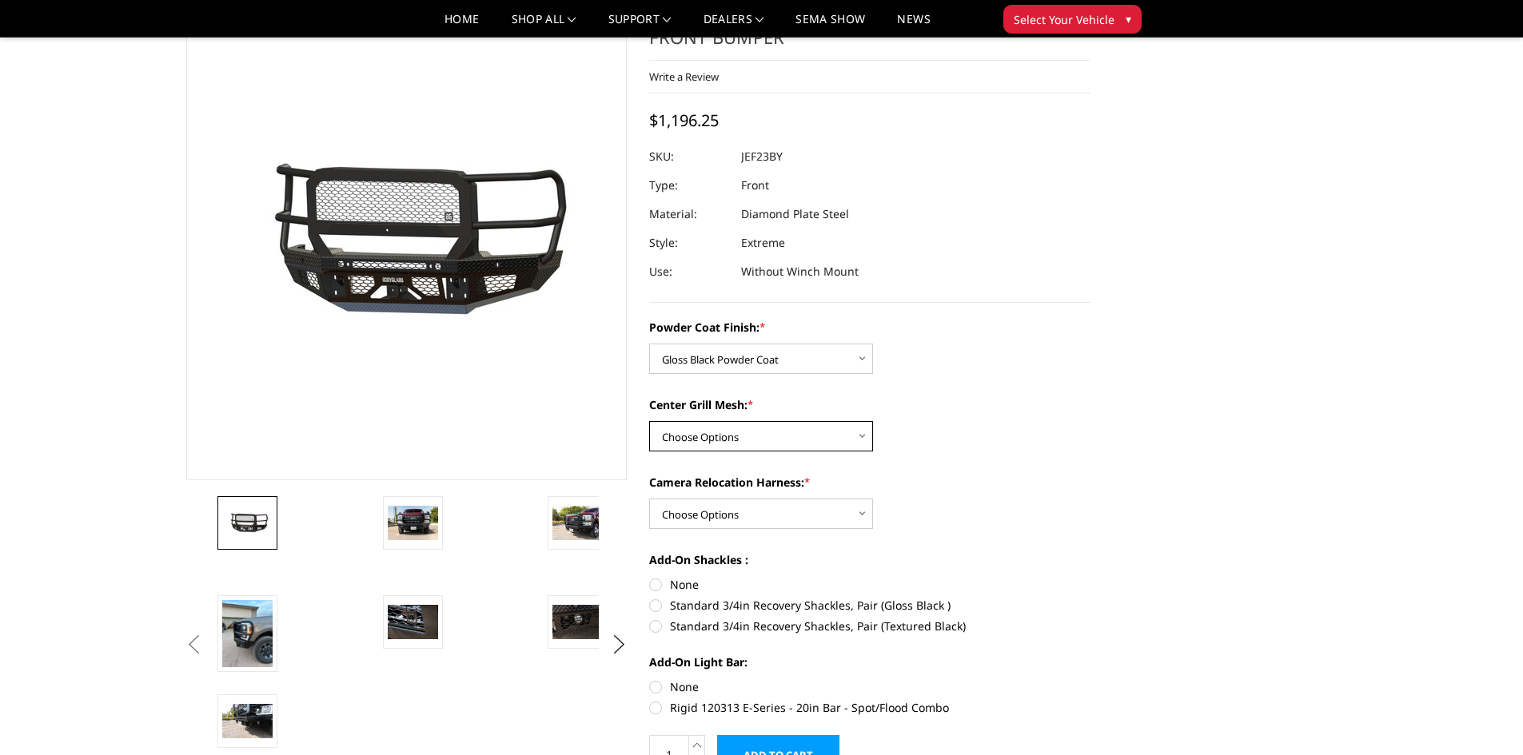
select select "3266"
click at [649, 421] on select "Choose Options WITH Expanded Metal in Center Grill WITHOUT Expanded Metal in Ce…" at bounding box center [761, 436] width 224 height 30
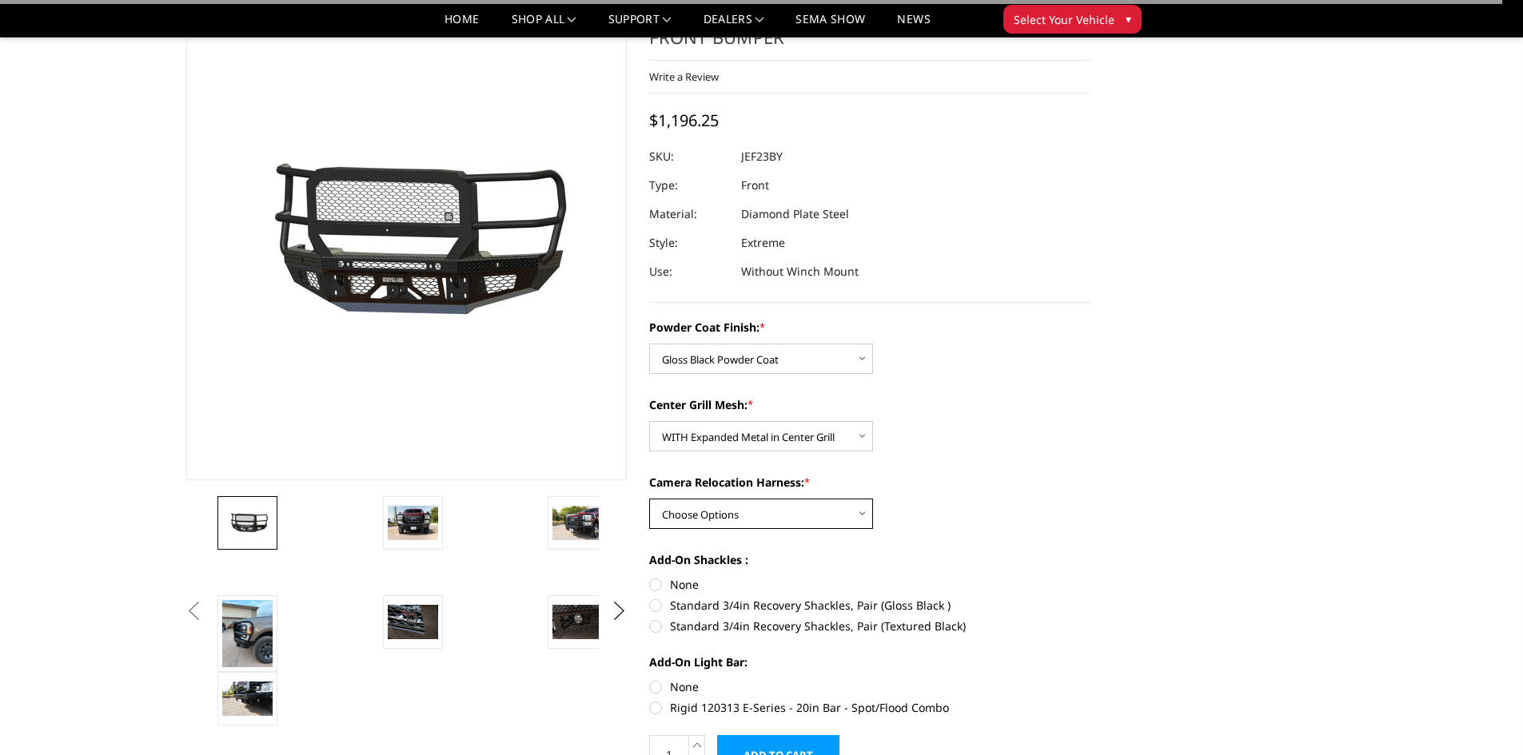
click at [795, 511] on select "Choose Options WITH Camera Relocation Harness WITHOUT Camera Relocation Harness" at bounding box center [761, 514] width 224 height 30
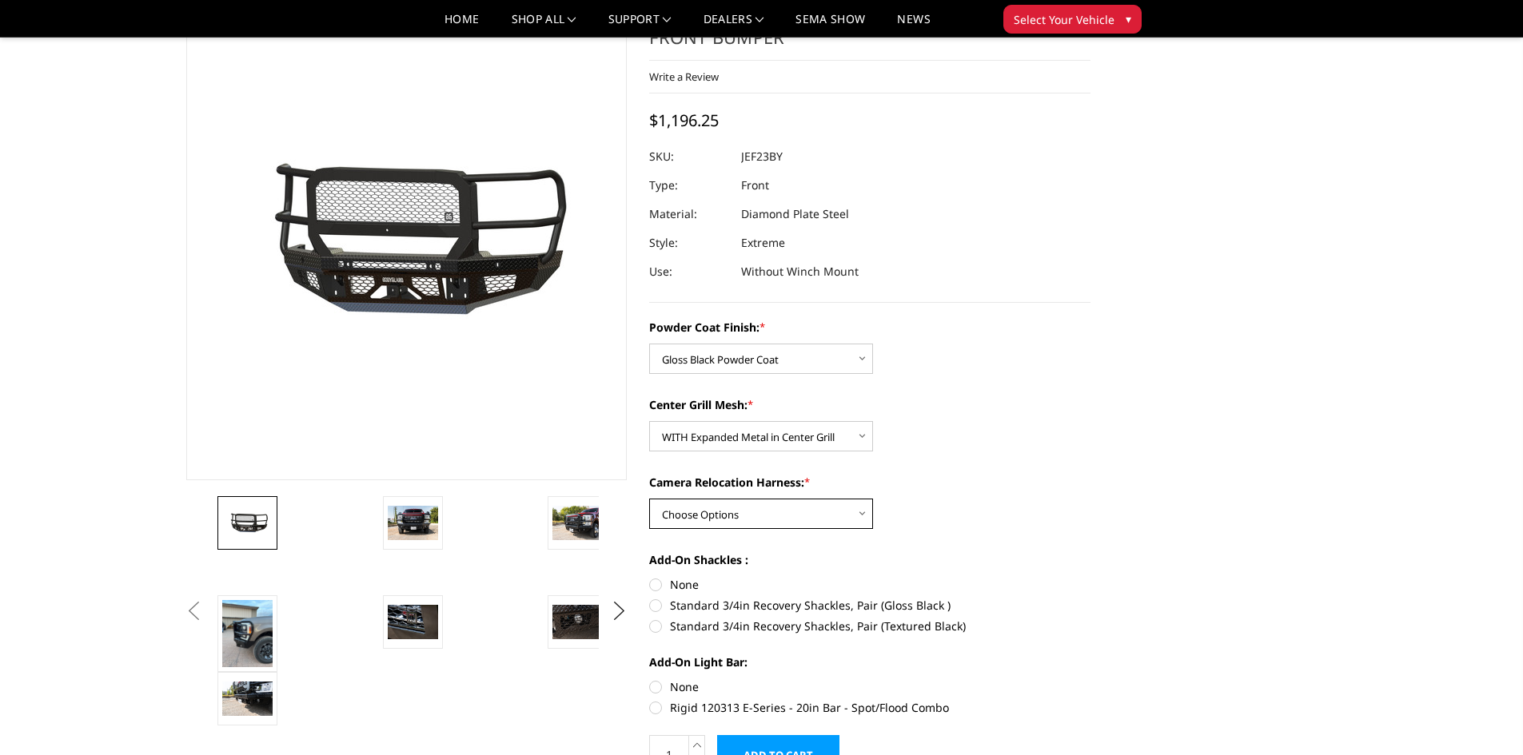
select select "3268"
click at [649, 499] on select "Choose Options WITH Camera Relocation Harness WITHOUT Camera Relocation Harness" at bounding box center [761, 514] width 224 height 30
click at [660, 608] on label "Standard 3/4in Recovery Shackles, Pair (Gloss Black )" at bounding box center [869, 605] width 441 height 17
click at [1090, 577] on input "Standard 3/4in Recovery Shackles, Pair (Gloss Black )" at bounding box center [1090, 576] width 1 height 1
radio input "true"
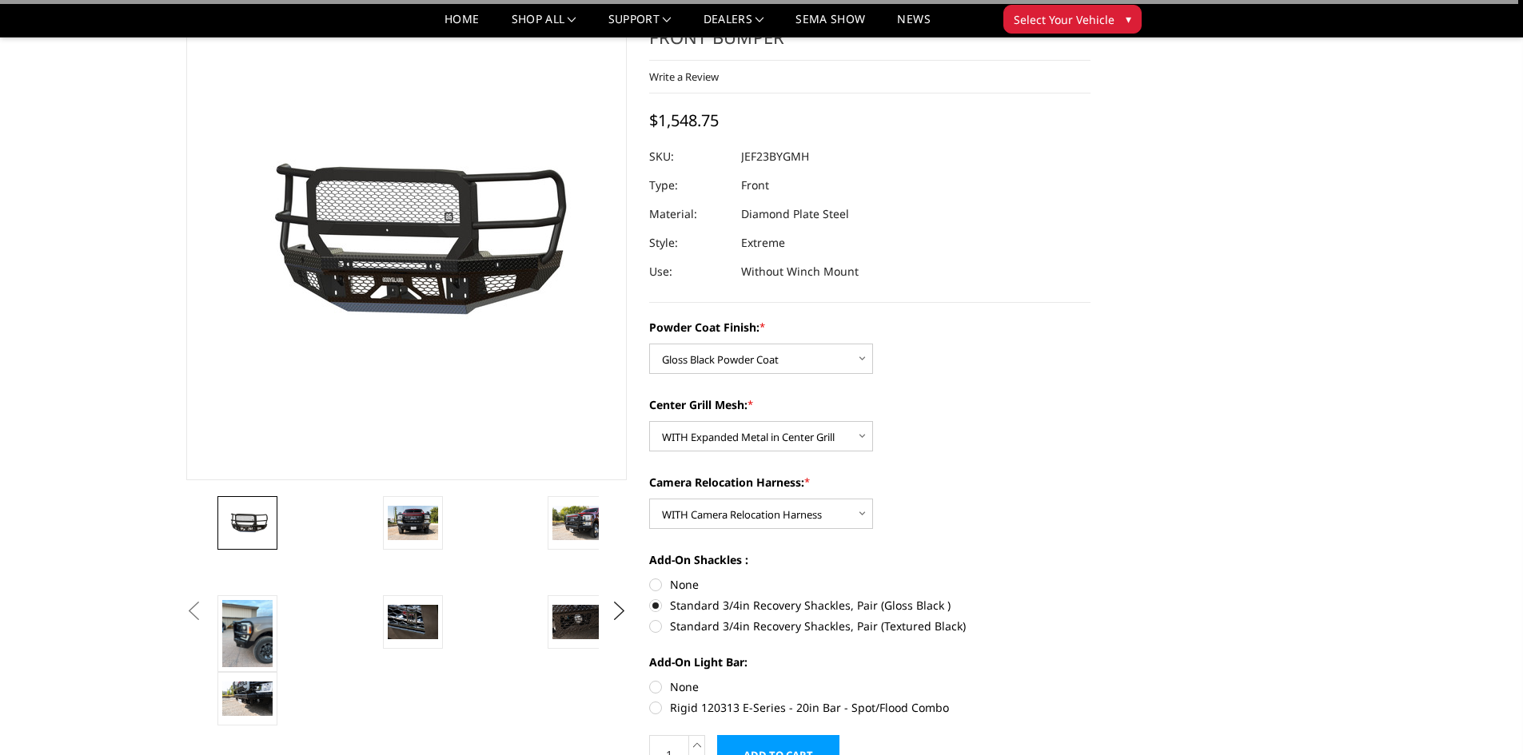
click at [654, 688] on label "None" at bounding box center [869, 687] width 441 height 17
click at [650, 679] on input "None" at bounding box center [649, 679] width 1 height 1
radio input "true"
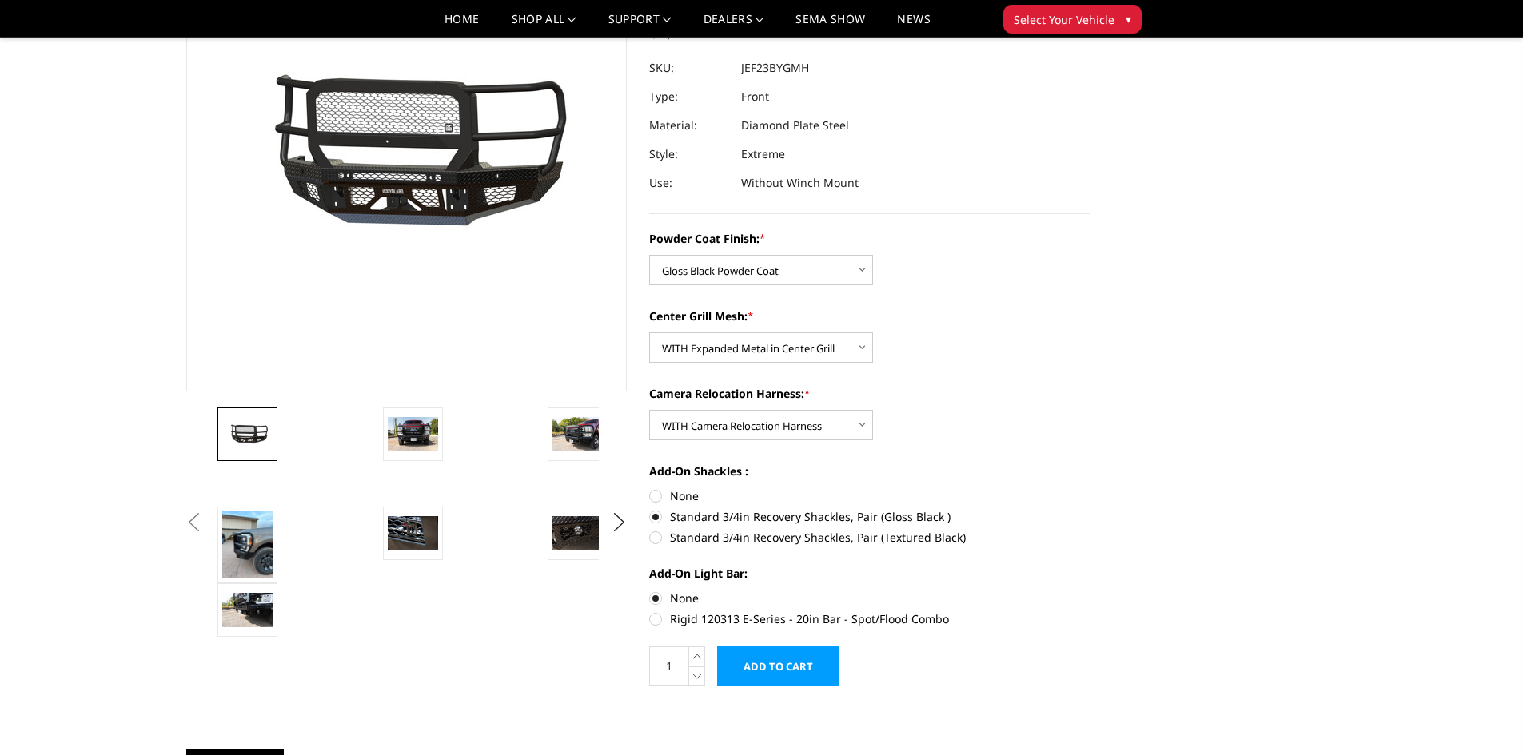
scroll to position [169, 0]
